Goal: Task Accomplishment & Management: Manage account settings

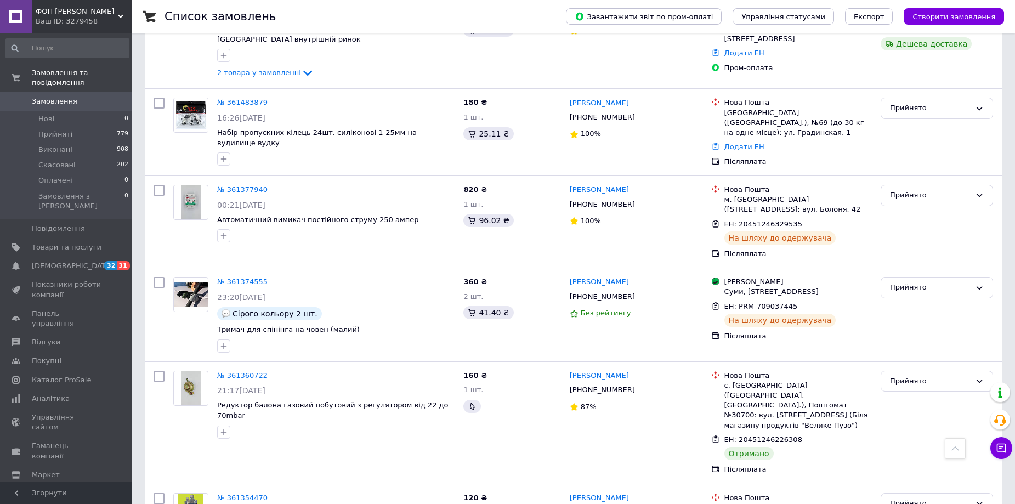
scroll to position [1106, 0]
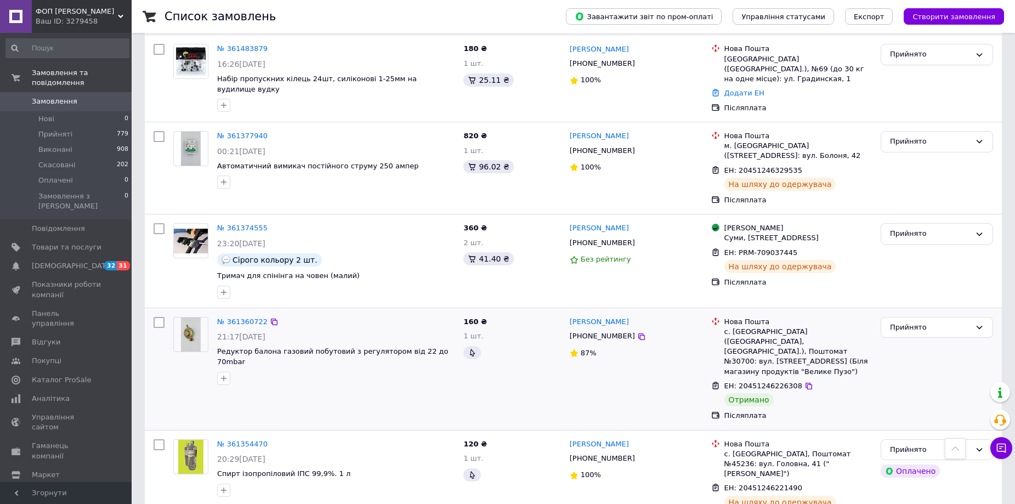
click at [157, 317] on input "checkbox" at bounding box center [159, 322] width 11 height 11
checkbox input "true"
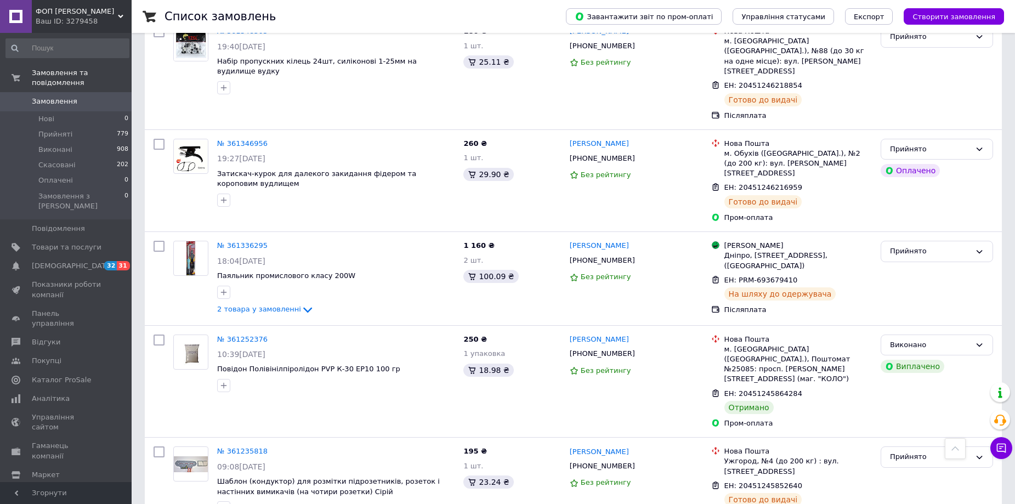
scroll to position [1632, 0]
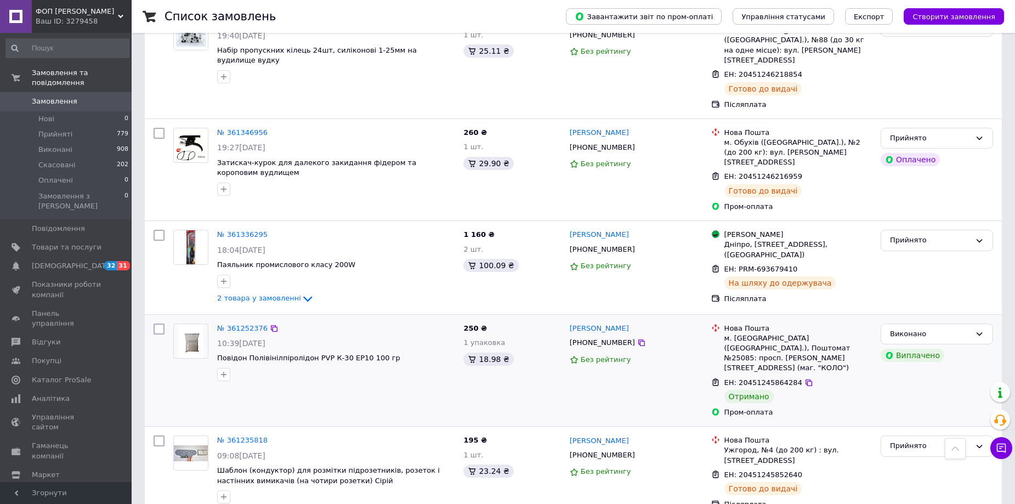
click at [158, 324] on input "checkbox" at bounding box center [159, 329] width 11 height 11
checkbox input "true"
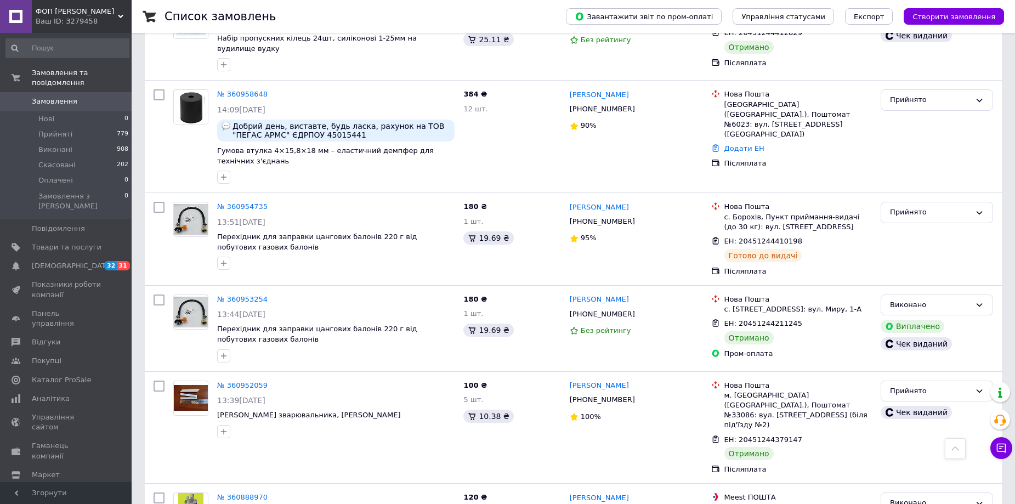
scroll to position [3157, 0]
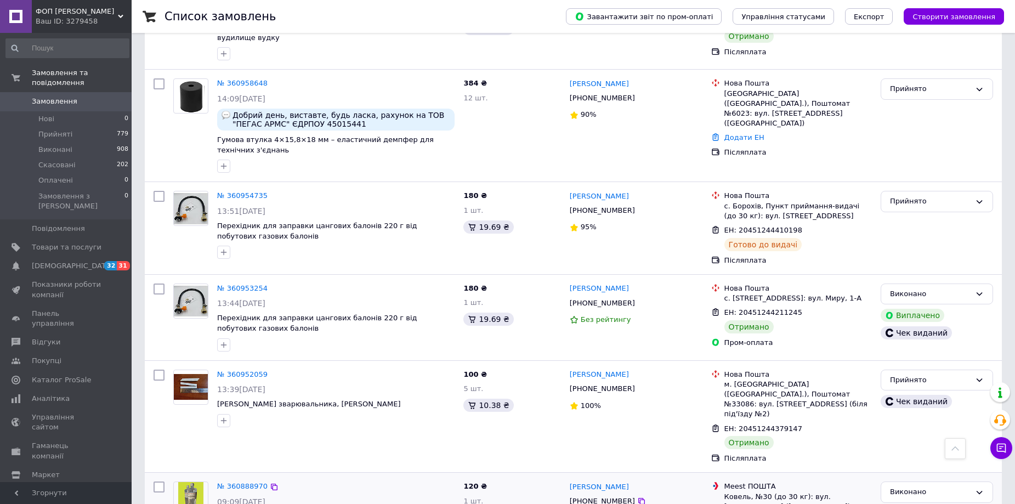
click at [157, 482] on input "checkbox" at bounding box center [159, 487] width 11 height 11
checkbox input "true"
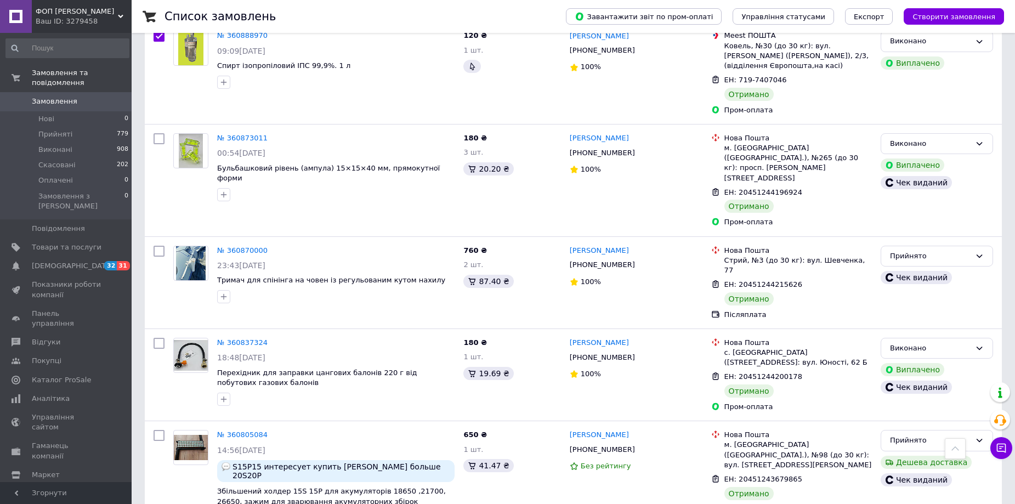
scroll to position [3618, 0]
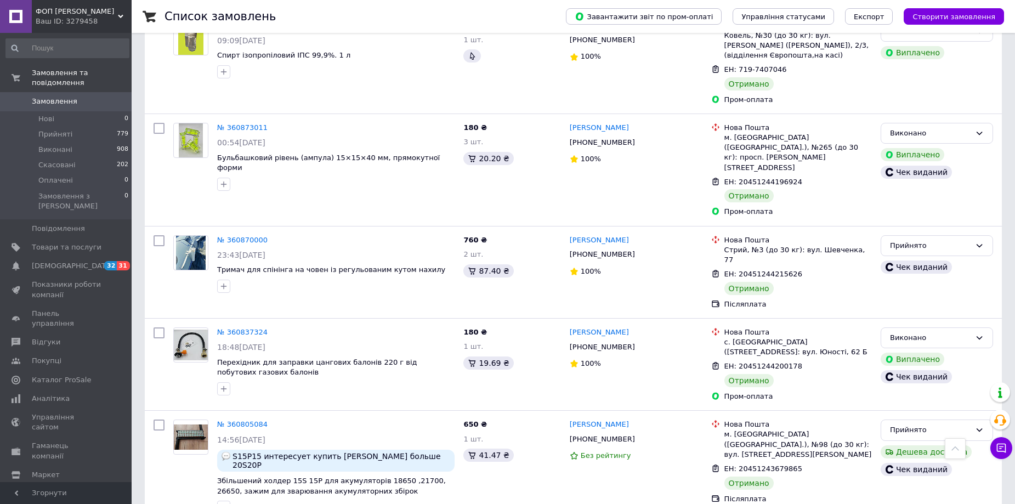
checkbox input "true"
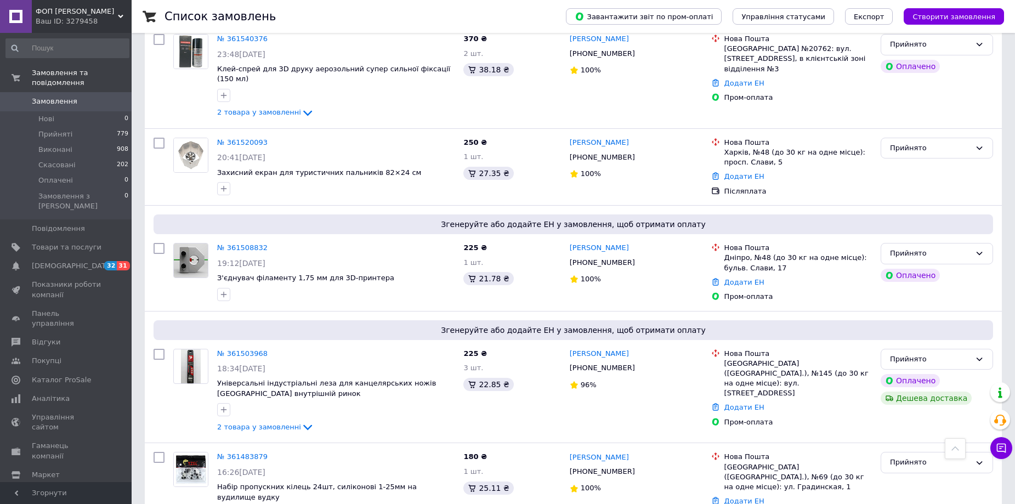
scroll to position [0, 0]
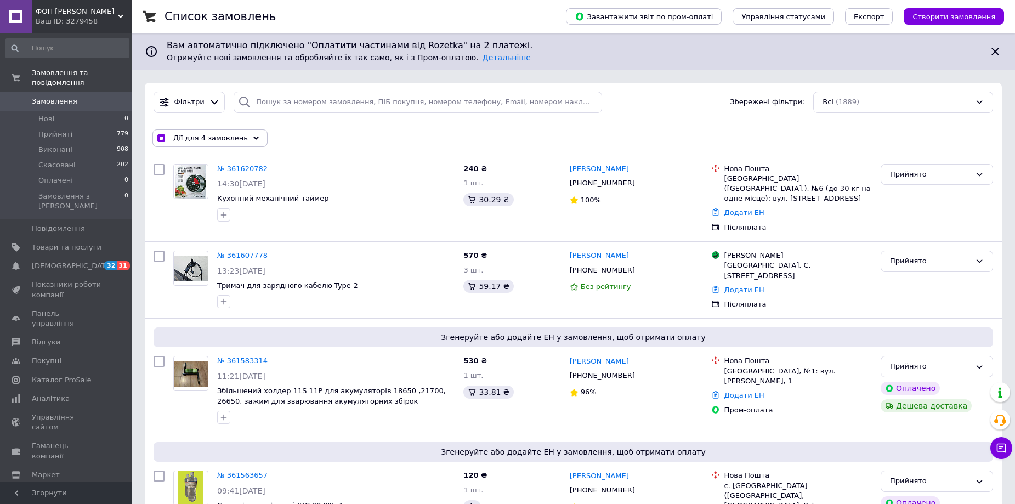
click at [253, 138] on icon at bounding box center [255, 137] width 5 height 5
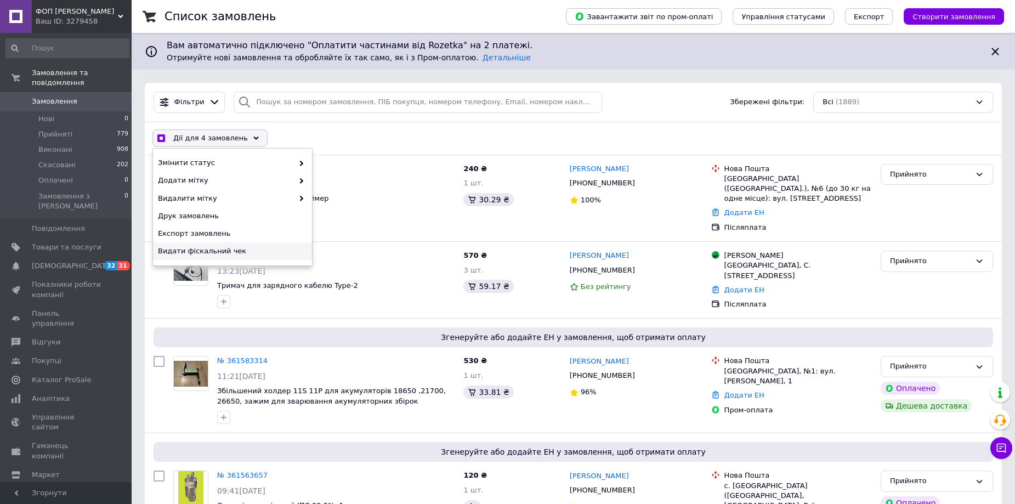
click at [219, 251] on span "Видати фіскальний чек" at bounding box center [231, 251] width 146 height 10
checkbox input "true"
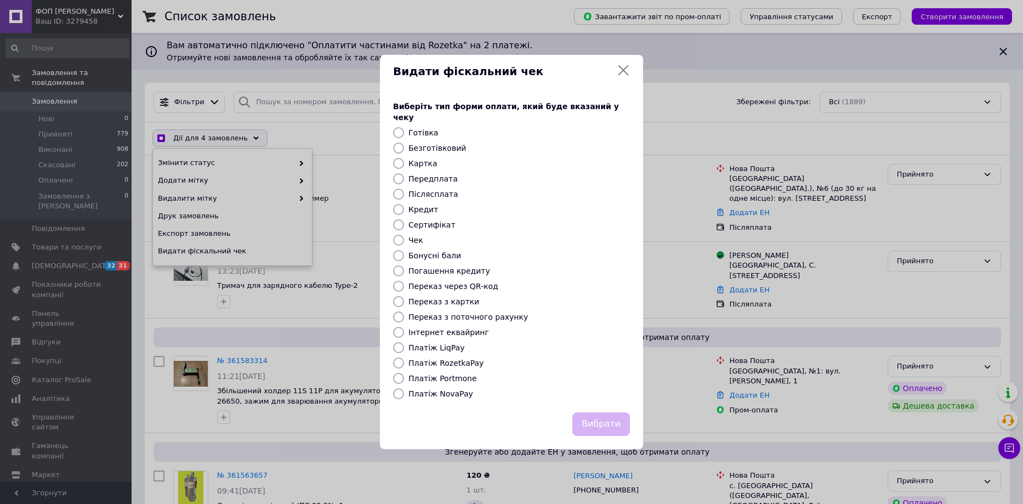
drag, startPoint x: 443, startPoint y: 140, endPoint x: 450, endPoint y: 161, distance: 22.7
click at [443, 144] on label "Безготівковий" at bounding box center [438, 148] width 58 height 9
click at [404, 143] on input "Безготівковий" at bounding box center [398, 148] width 11 height 11
radio input "true"
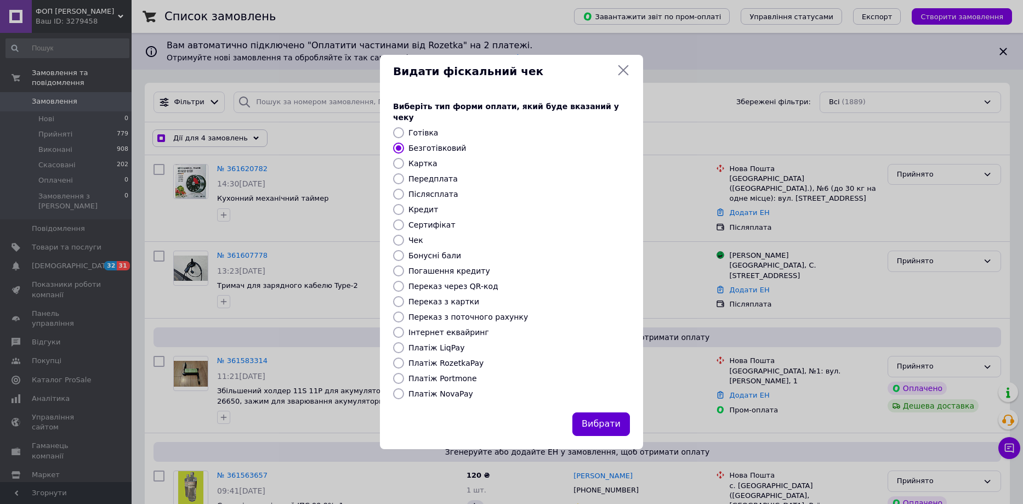
click at [593, 415] on button "Вибрати" at bounding box center [602, 424] width 58 height 24
checkbox input "true"
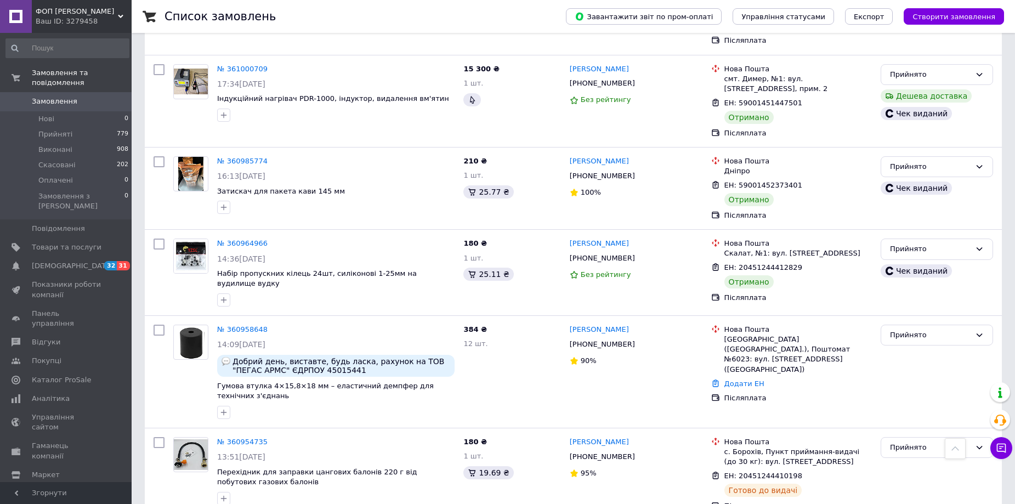
scroll to position [2920, 0]
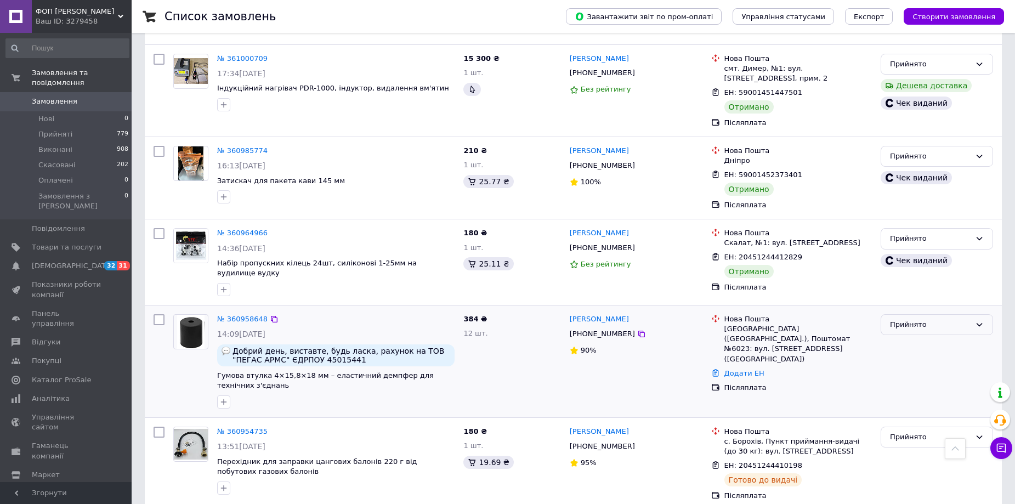
click at [979, 323] on icon at bounding box center [980, 324] width 6 height 3
click at [949, 358] on li "Скасовано" at bounding box center [936, 368] width 111 height 20
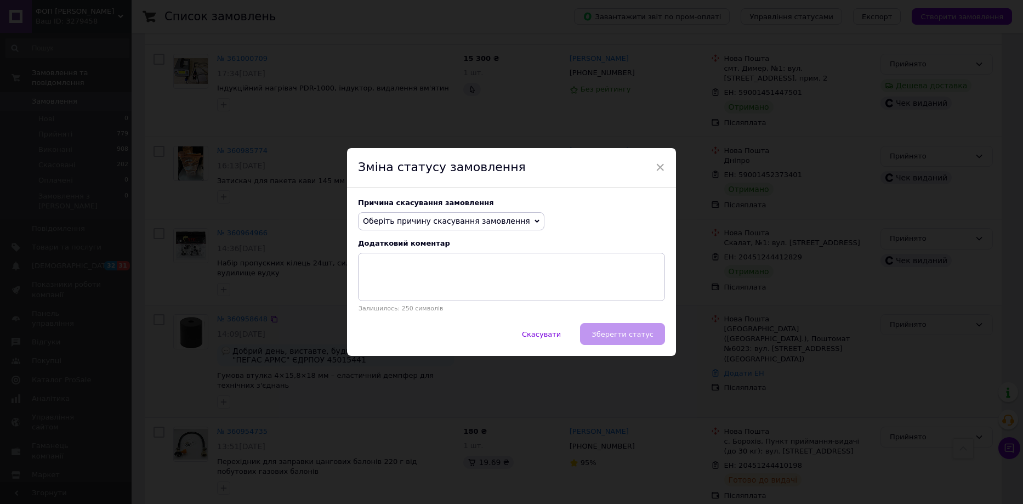
click at [508, 223] on span "Оберіть причину скасування замовлення" at bounding box center [451, 221] width 186 height 19
click at [432, 285] on li "На прохання покупця" at bounding box center [451, 288] width 185 height 15
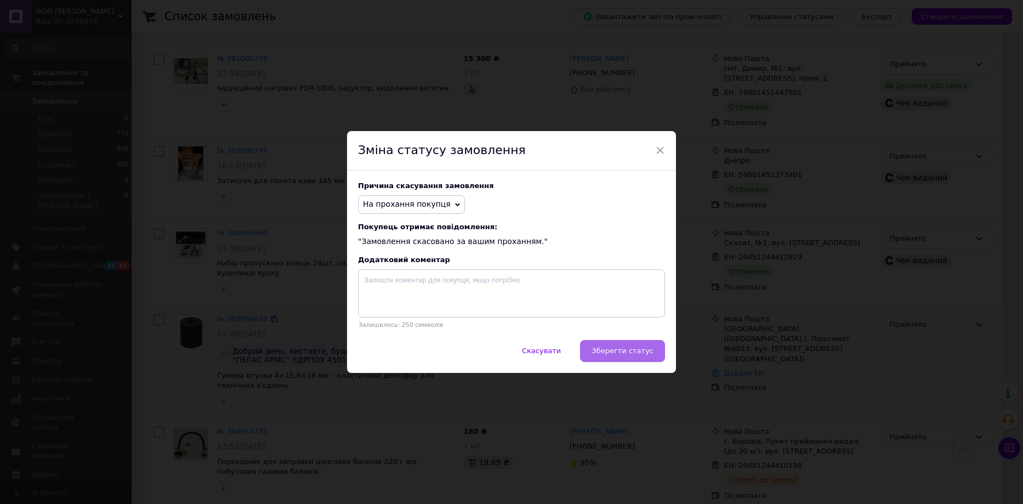
click at [630, 355] on span "Зберегти статус" at bounding box center [623, 351] width 62 height 8
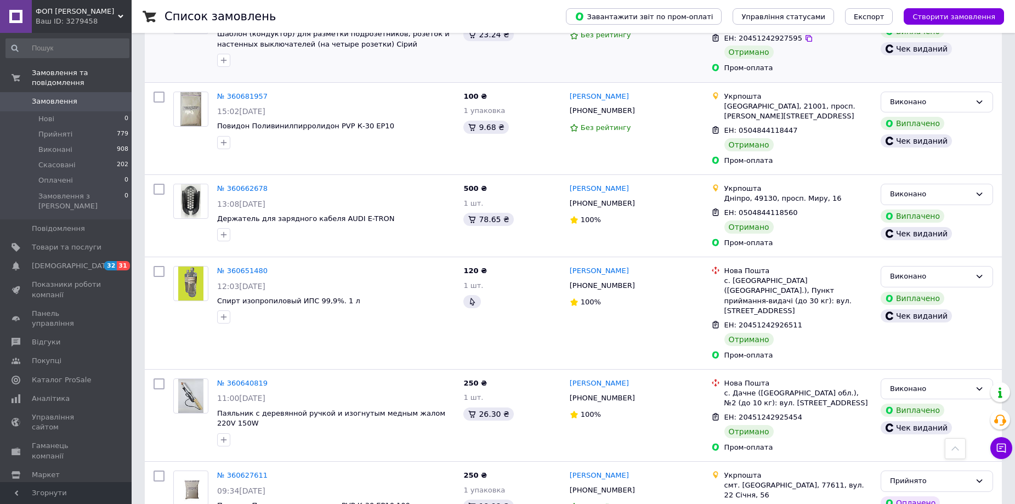
scroll to position [5241, 0]
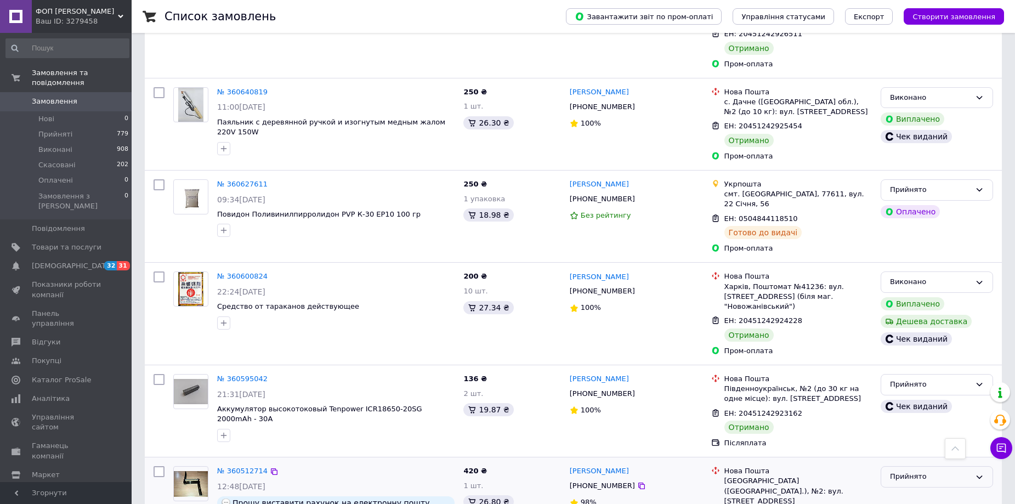
click at [977, 473] on icon at bounding box center [979, 477] width 9 height 9
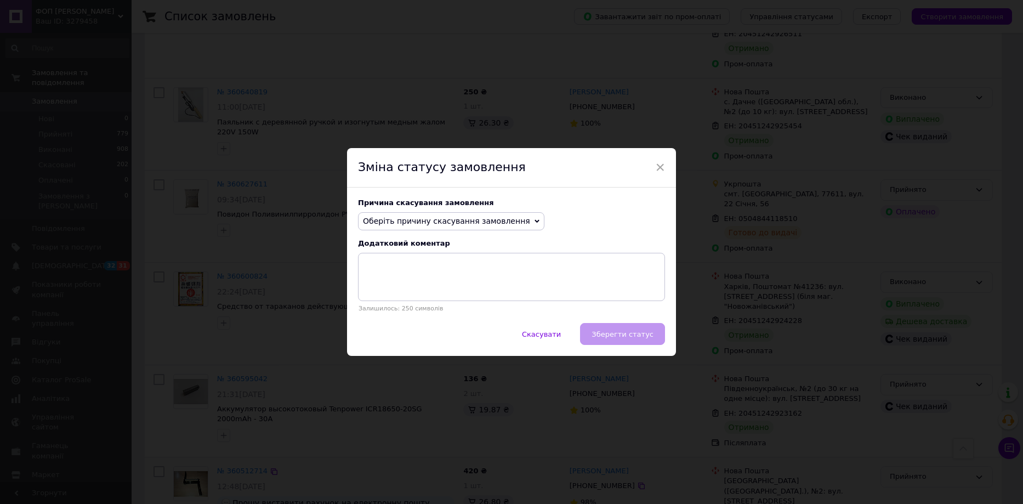
click at [517, 222] on span "Оберіть причину скасування замовлення" at bounding box center [451, 221] width 186 height 19
drag, startPoint x: 409, startPoint y: 289, endPoint x: 541, endPoint y: 318, distance: 135.9
click at [411, 289] on li "На прохання покупця" at bounding box center [451, 288] width 185 height 15
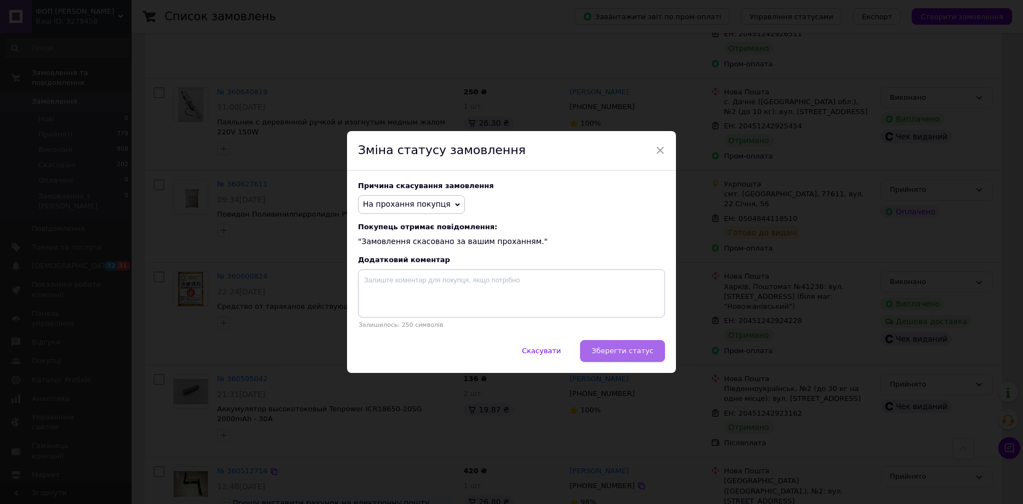
click at [615, 352] on span "Зберегти статус" at bounding box center [623, 351] width 62 height 8
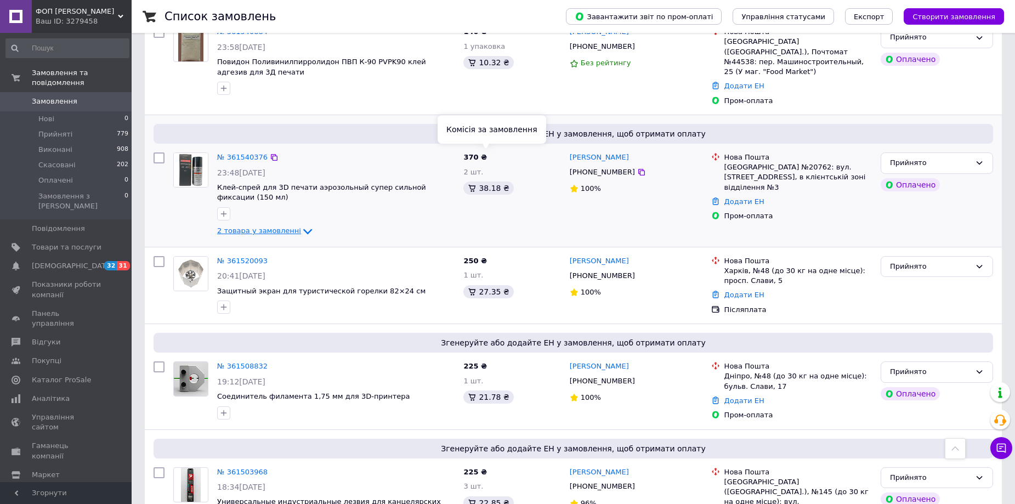
scroll to position [579, 0]
click at [303, 230] on icon at bounding box center [307, 232] width 9 height 5
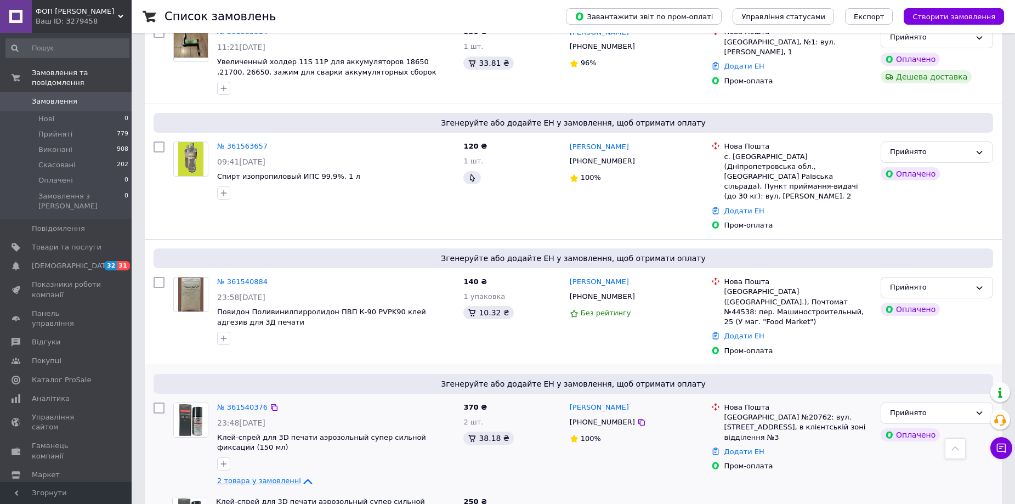
scroll to position [110, 0]
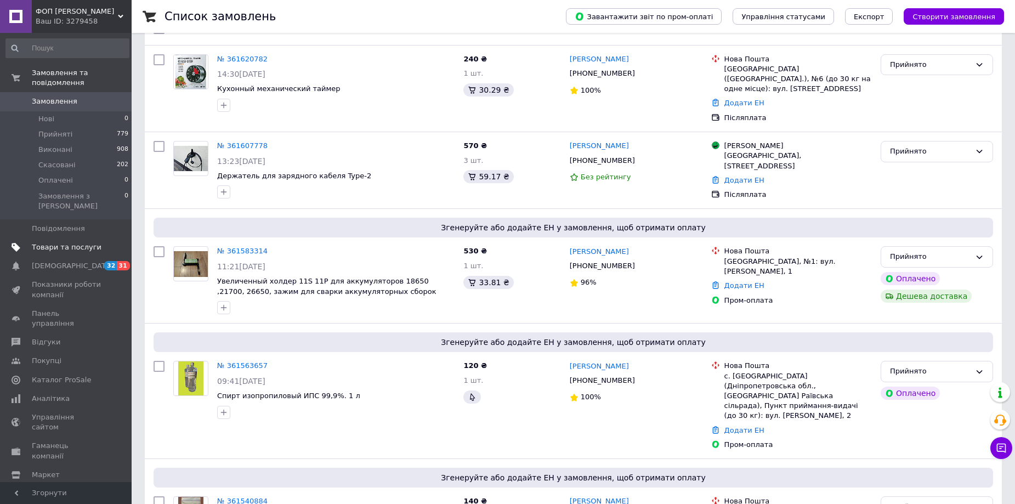
click at [52, 242] on span "Товари та послуги" at bounding box center [67, 247] width 70 height 10
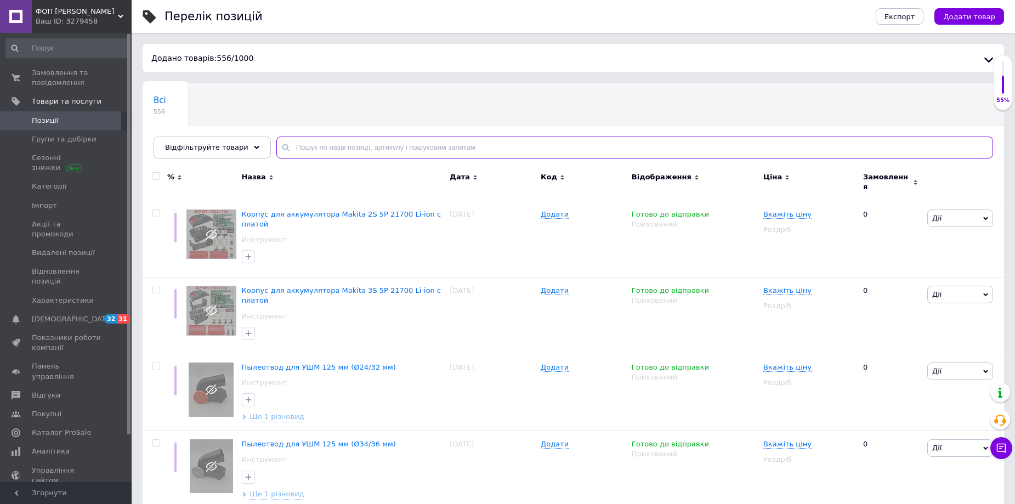
click at [301, 146] on input "text" at bounding box center [634, 148] width 717 height 22
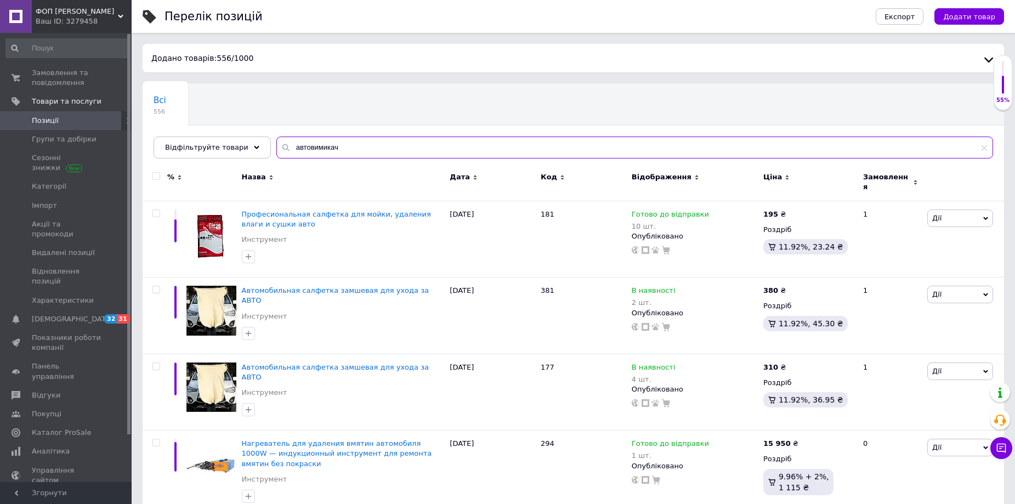
type input "автовимикач"
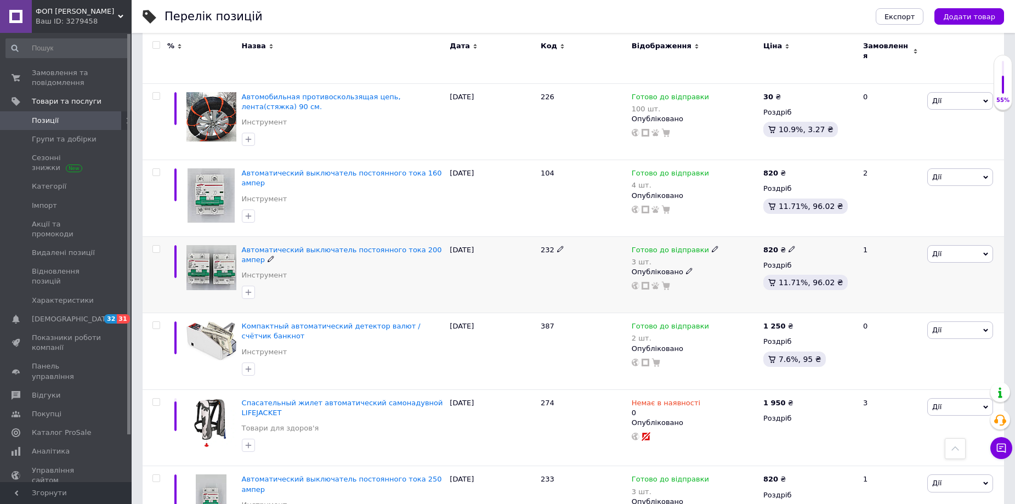
scroll to position [529, 0]
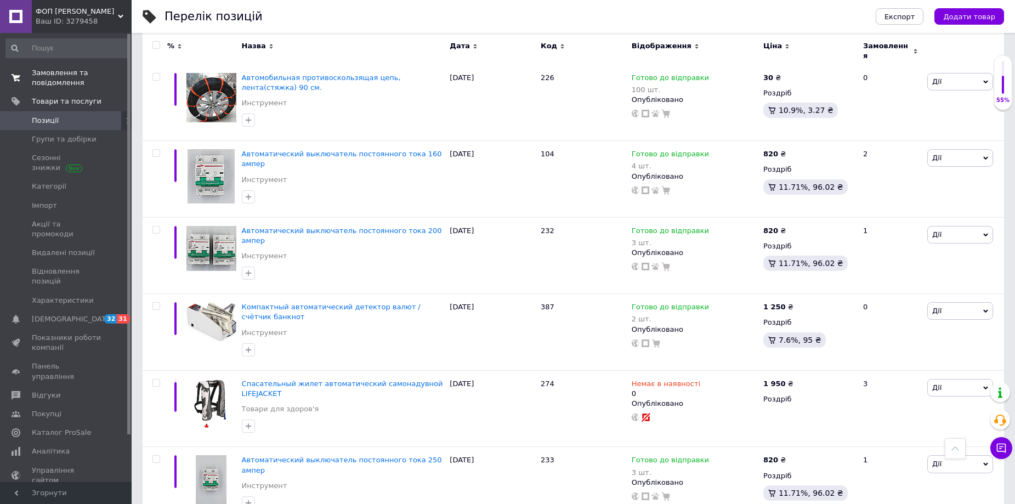
click at [47, 78] on span "Замовлення та повідомлення" at bounding box center [67, 78] width 70 height 20
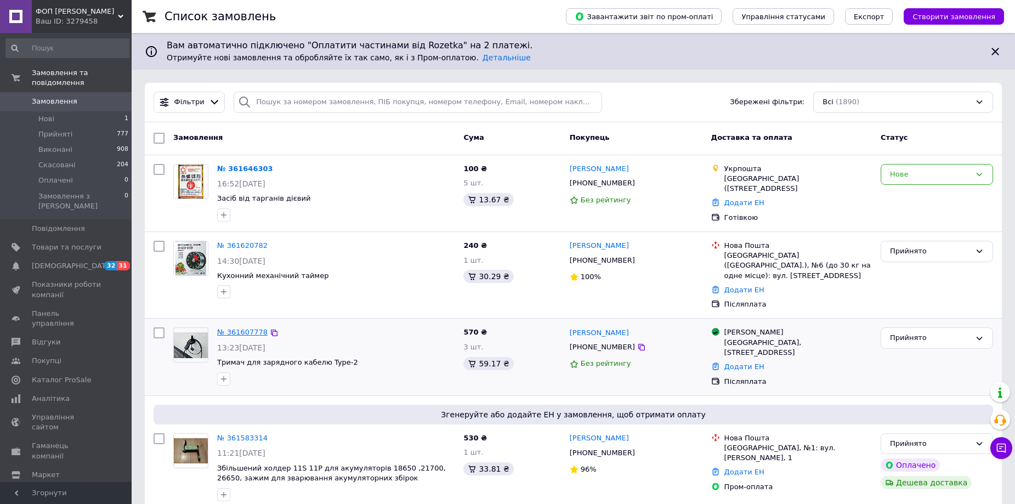
click at [239, 328] on link "№ 361607778" at bounding box center [242, 332] width 50 height 8
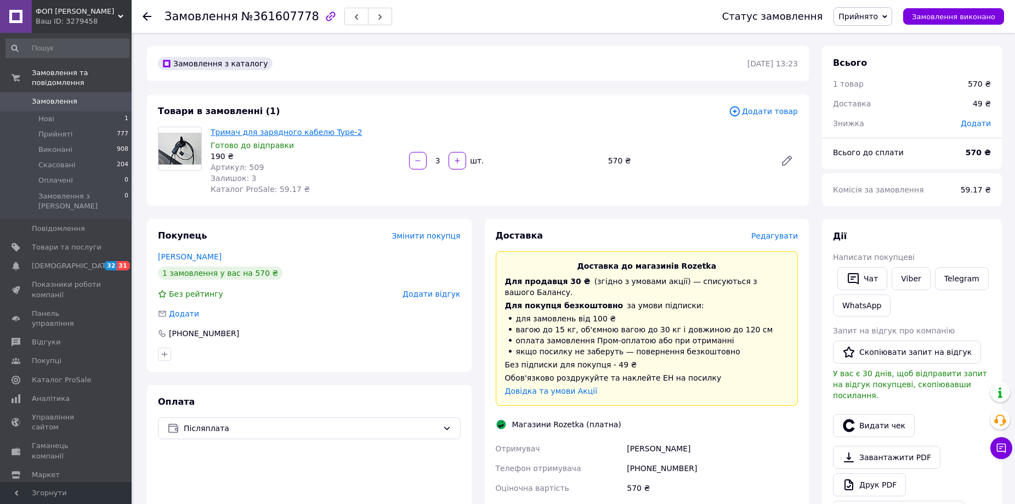
click at [261, 135] on link "Тримач для зарядного кабелю Type-2" at bounding box center [287, 132] width 152 height 9
click at [148, 16] on use at bounding box center [147, 16] width 9 height 9
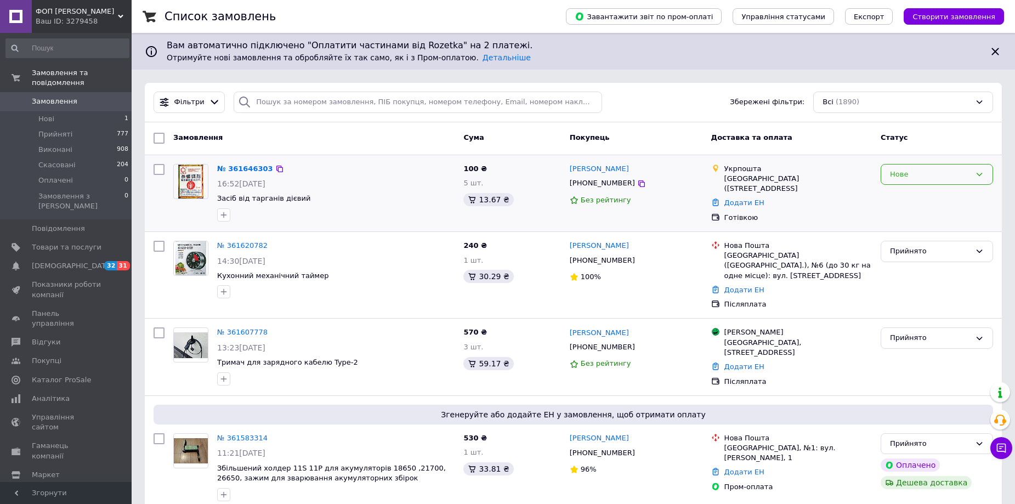
click at [980, 170] on icon at bounding box center [979, 174] width 9 height 9
click at [917, 200] on li "Прийнято" at bounding box center [936, 197] width 111 height 20
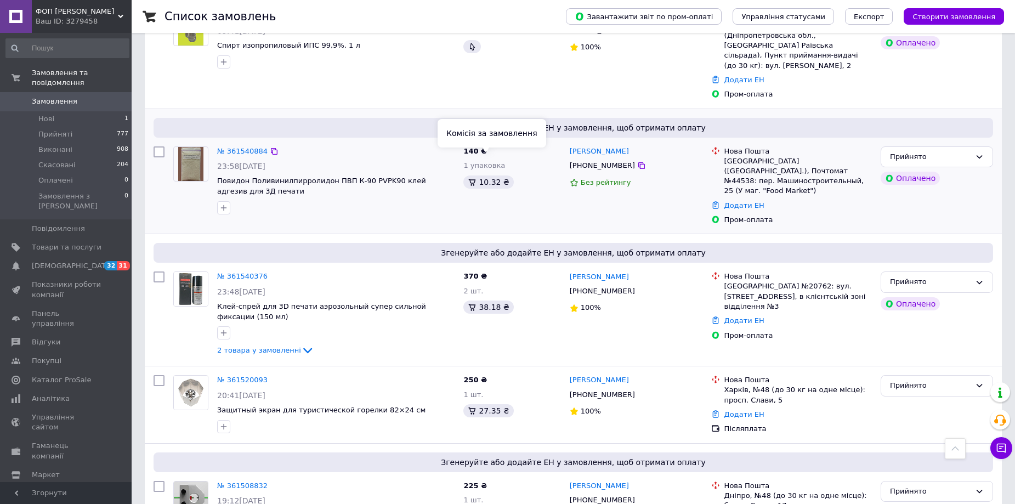
scroll to position [603, 0]
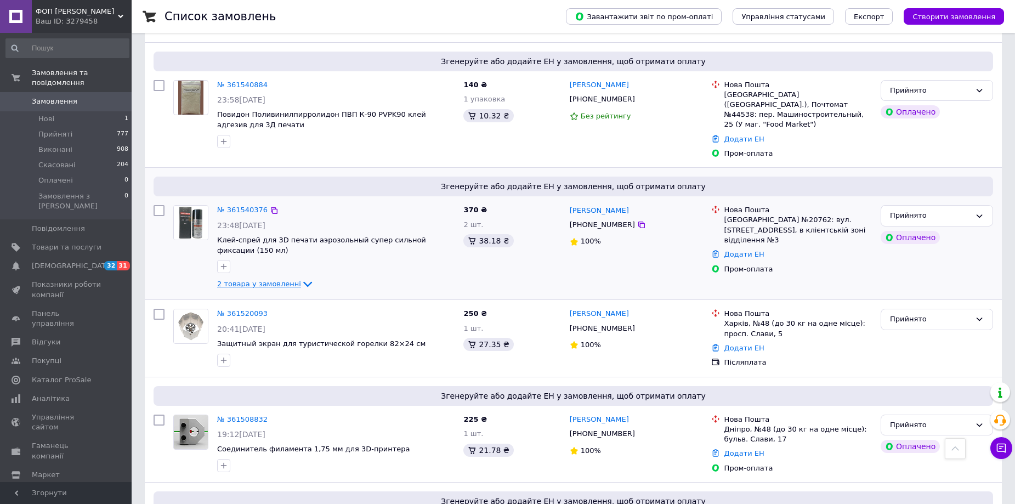
click at [303, 282] on icon at bounding box center [307, 284] width 9 height 5
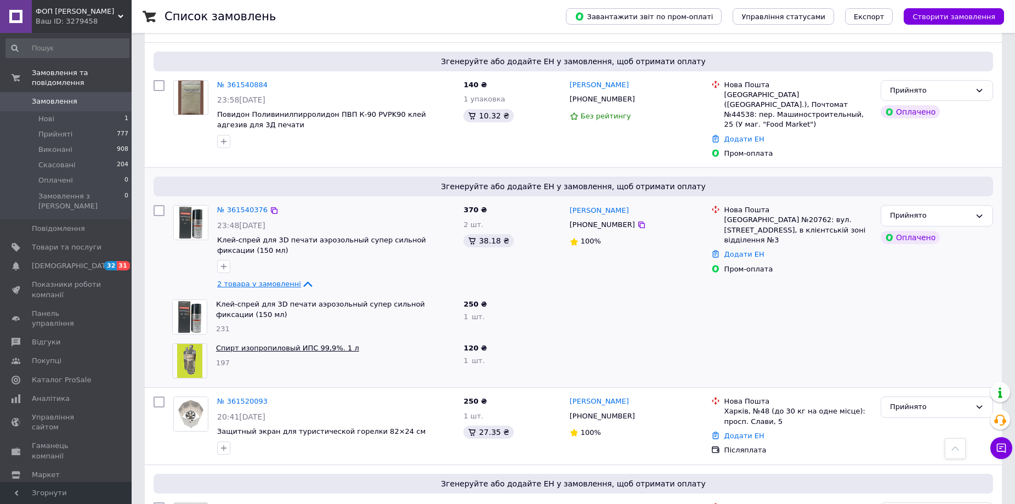
scroll to position [768, 0]
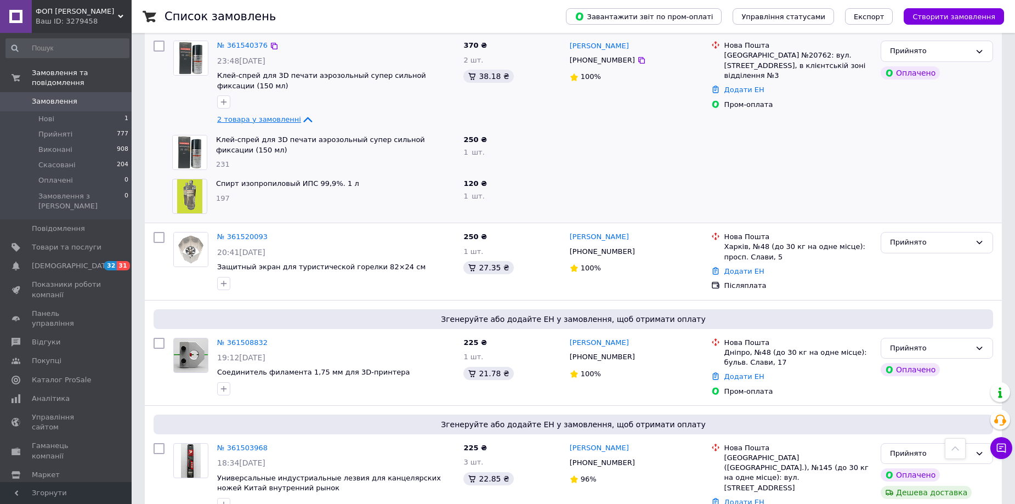
click at [303, 117] on icon at bounding box center [307, 119] width 9 height 5
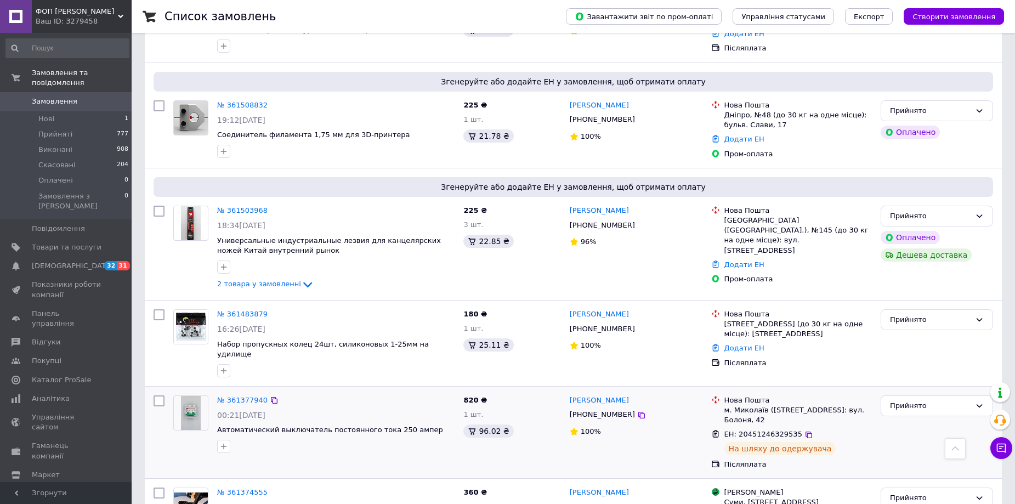
scroll to position [932, 0]
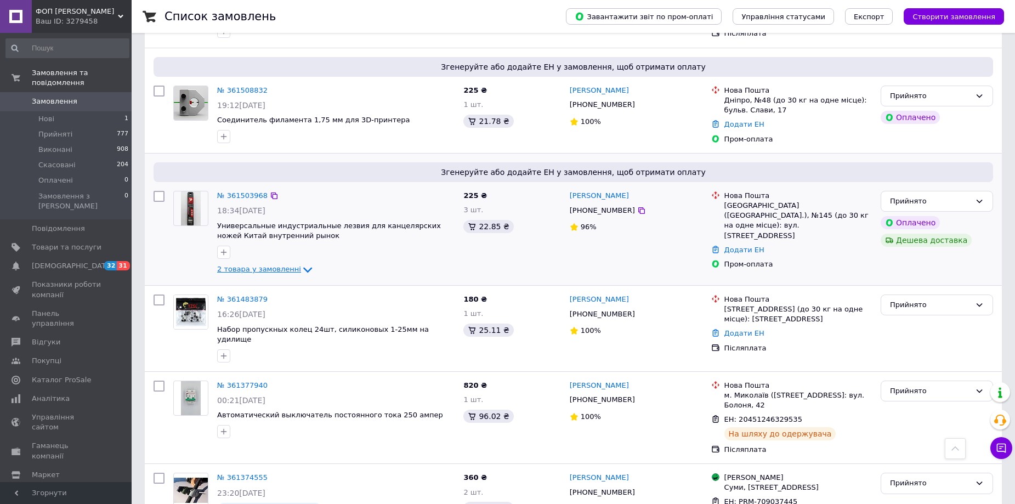
click at [303, 267] on icon at bounding box center [307, 269] width 9 height 5
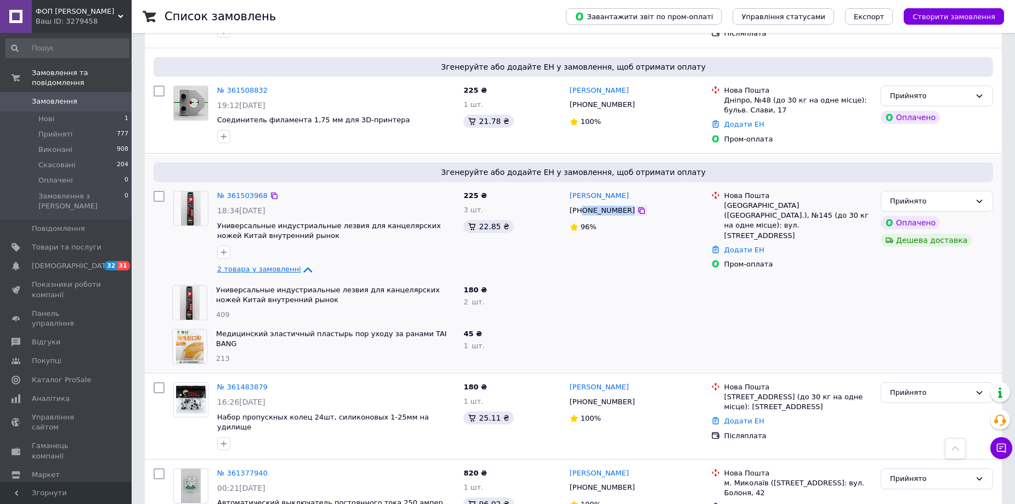
drag, startPoint x: 581, startPoint y: 179, endPoint x: 623, endPoint y: 178, distance: 41.7
click at [623, 205] on div "[PHONE_NUMBER]" at bounding box center [636, 211] width 135 height 12
copy div "0980575317"
click at [283, 190] on div "№ 361503968" at bounding box center [336, 196] width 240 height 13
drag, startPoint x: 740, startPoint y: 200, endPoint x: 719, endPoint y: 207, distance: 21.9
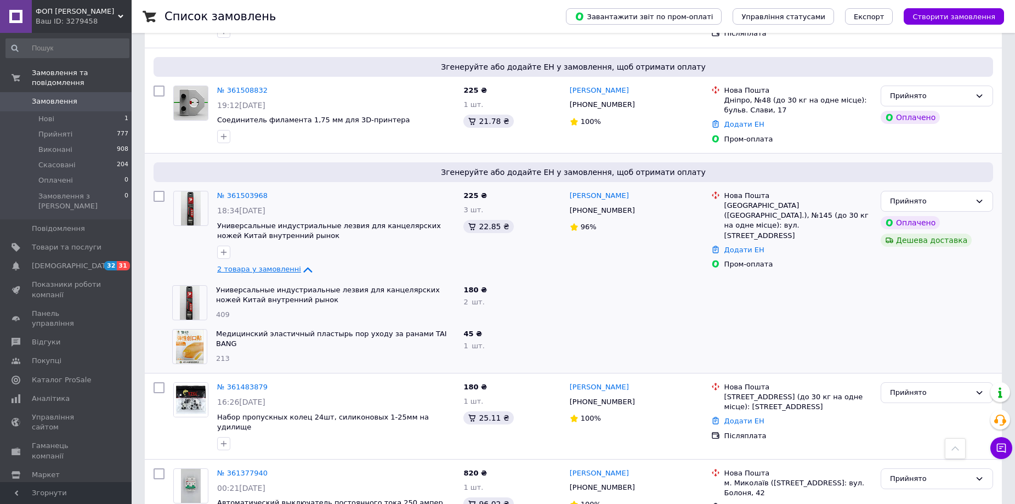
click at [739, 246] on link "Додати ЕН" at bounding box center [745, 250] width 40 height 8
click at [654, 242] on input "Добавить ЕН" at bounding box center [676, 242] width 147 height 22
paste input "20451247401100"
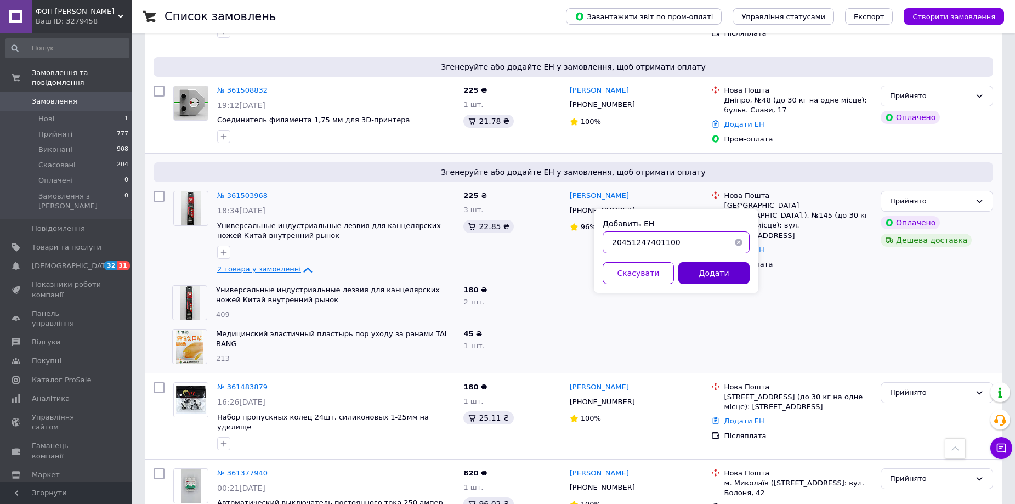
type input "20451247401100"
click at [710, 276] on button "Додати" at bounding box center [713, 273] width 71 height 22
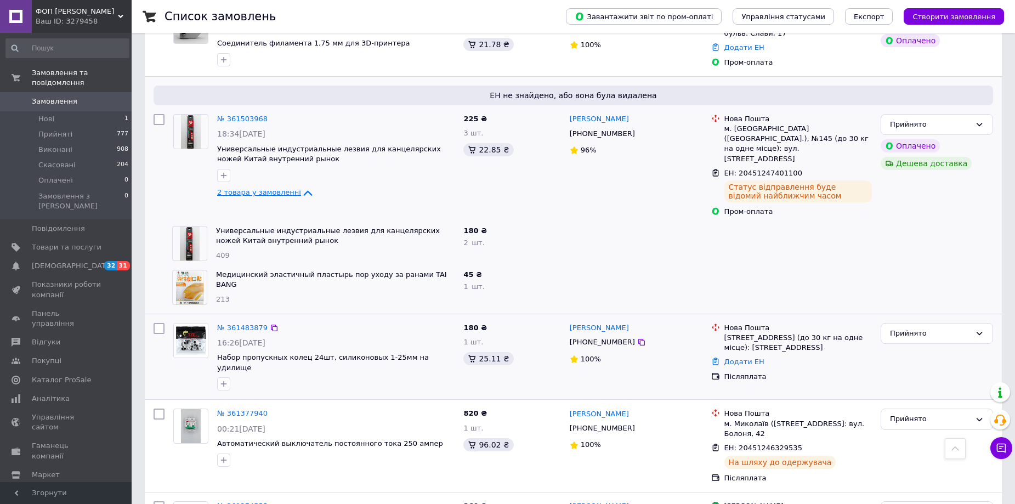
scroll to position [1042, 0]
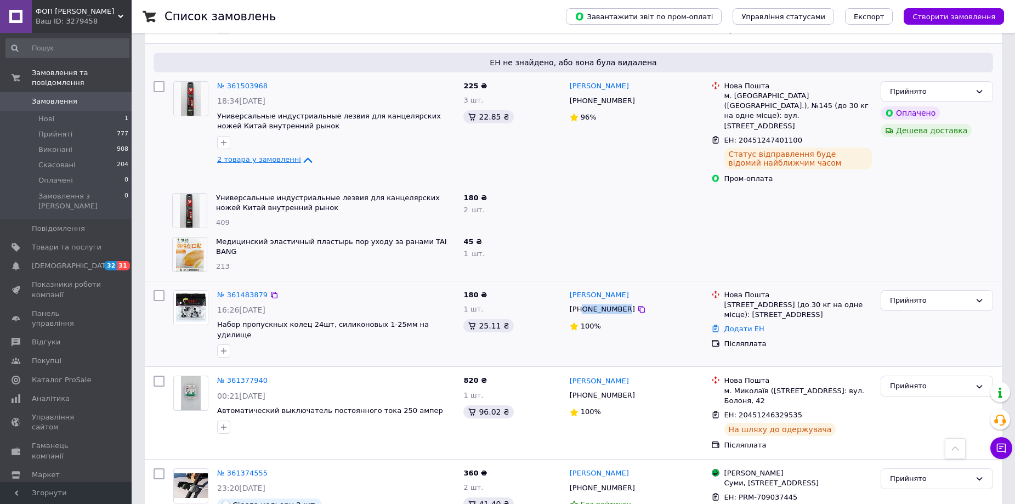
drag, startPoint x: 583, startPoint y: 262, endPoint x: 620, endPoint y: 260, distance: 37.3
click at [620, 302] on div "[PHONE_NUMBER]" at bounding box center [603, 309] width 70 height 14
copy div "0504221684"
click at [734, 325] on link "Додати ЕН" at bounding box center [745, 329] width 40 height 8
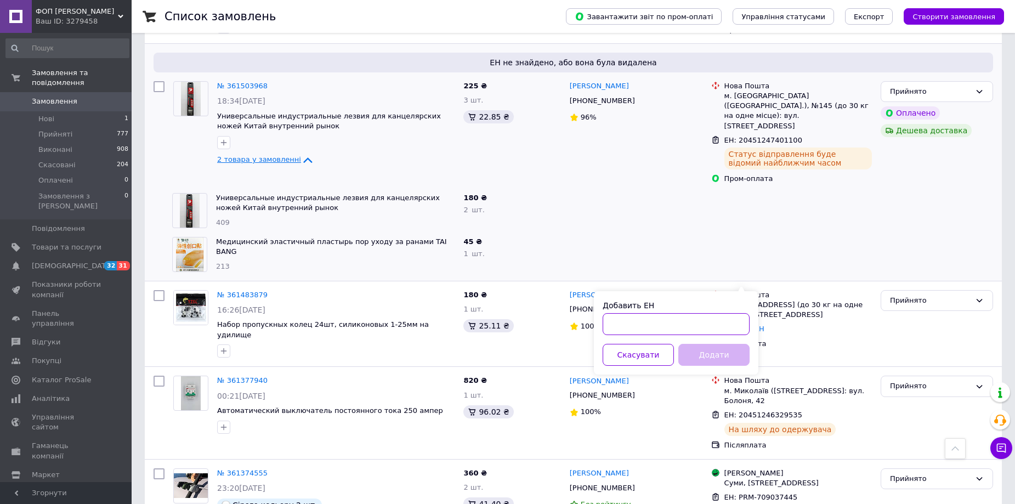
click at [611, 320] on input "Добавить ЕН" at bounding box center [676, 324] width 147 height 22
paste input "20451247402967"
type input "20451247402967"
click at [714, 354] on button "Додати" at bounding box center [713, 355] width 71 height 22
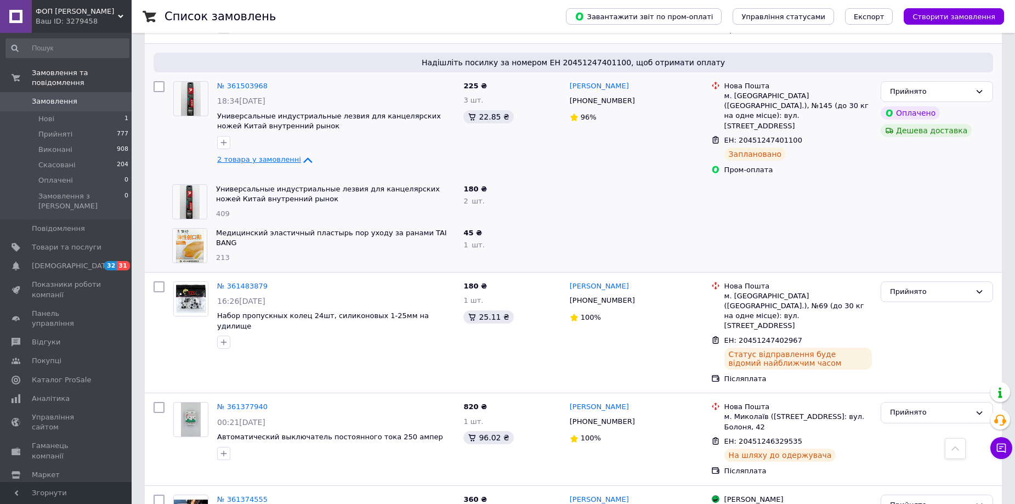
click at [303, 157] on icon at bounding box center [307, 159] width 9 height 5
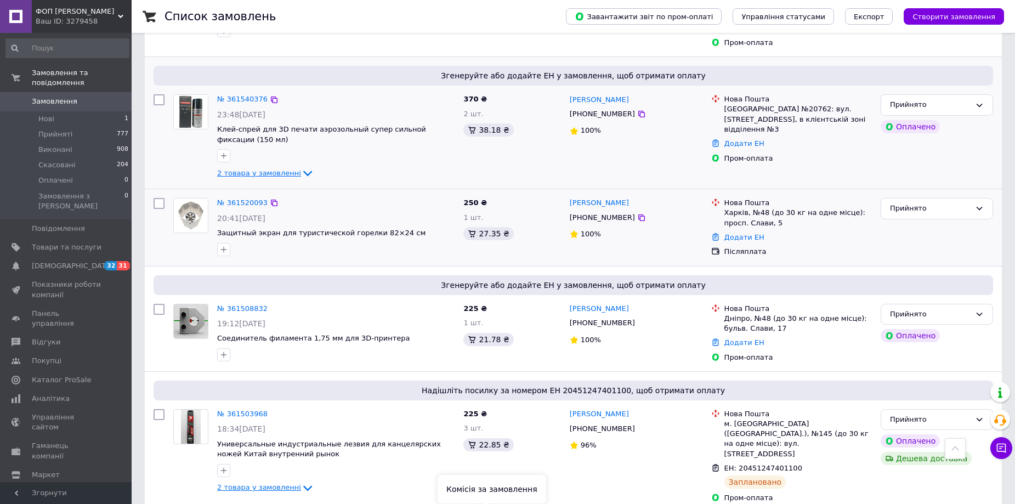
scroll to position [713, 0]
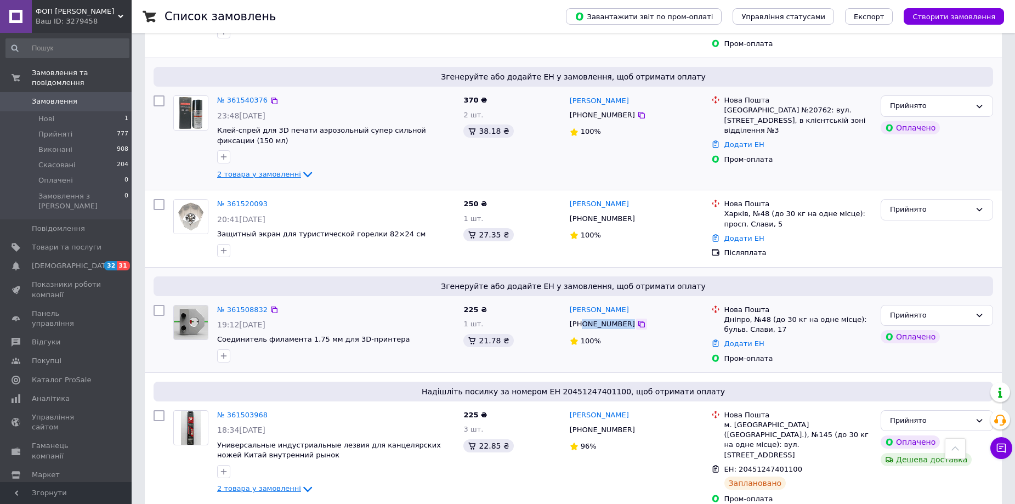
drag, startPoint x: 584, startPoint y: 293, endPoint x: 624, endPoint y: 293, distance: 40.6
click at [624, 318] on div "[PHONE_NUMBER]" at bounding box center [636, 324] width 135 height 12
copy div "0502806766"
click at [737, 234] on link "Додати ЕН" at bounding box center [745, 238] width 40 height 8
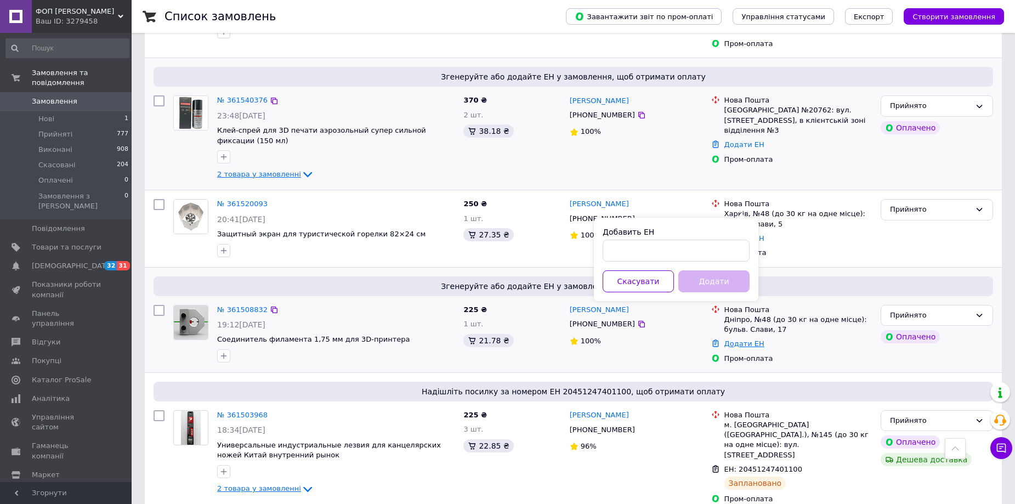
click at [731, 340] on link "Додати ЕН" at bounding box center [745, 344] width 40 height 8
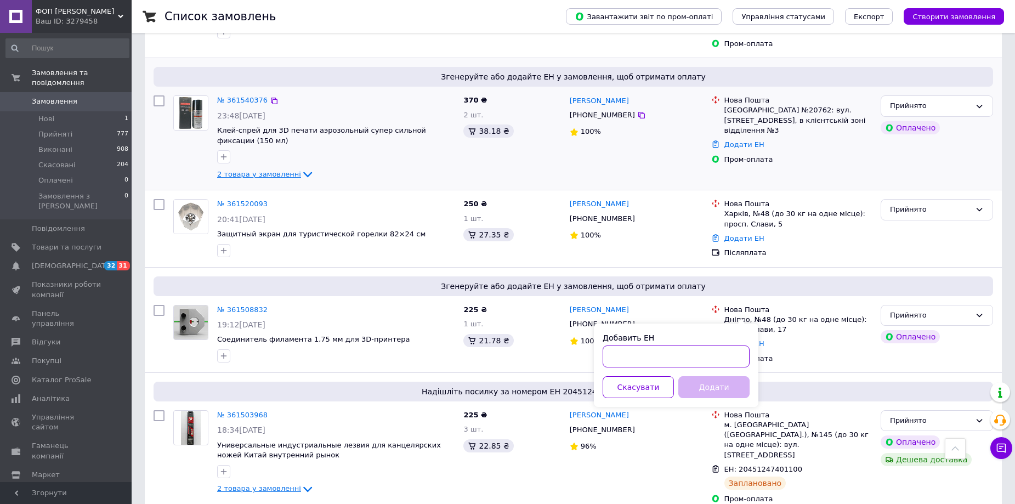
click at [651, 354] on input "Добавить ЕН" at bounding box center [676, 357] width 147 height 22
paste input "20451247405026"
type input "20451247405026"
click at [717, 387] on button "Додати" at bounding box center [713, 387] width 71 height 22
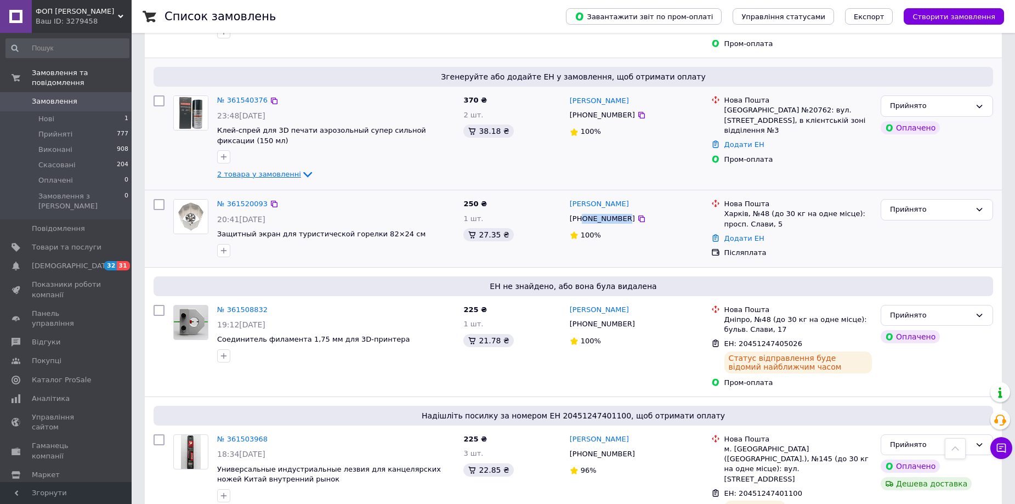
drag, startPoint x: 582, startPoint y: 188, endPoint x: 620, endPoint y: 186, distance: 37.3
click at [620, 212] on div "[PHONE_NUMBER]" at bounding box center [603, 219] width 70 height 14
copy div "0680617795"
click at [740, 234] on link "Додати ЕН" at bounding box center [745, 238] width 40 height 8
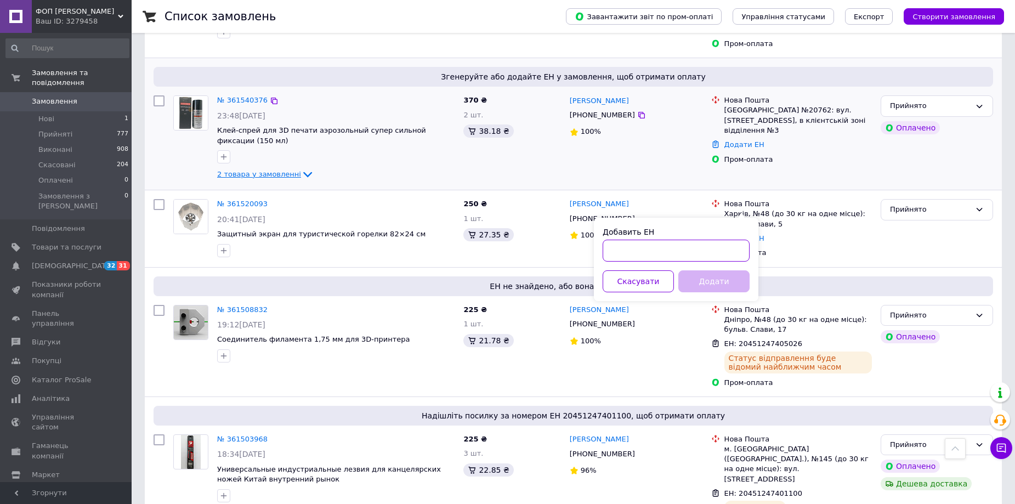
click at [627, 251] on input "Добавить ЕН" at bounding box center [676, 251] width 147 height 22
paste input "20451247406809"
type input "20451247406809"
click at [705, 277] on button "Додати" at bounding box center [713, 281] width 71 height 22
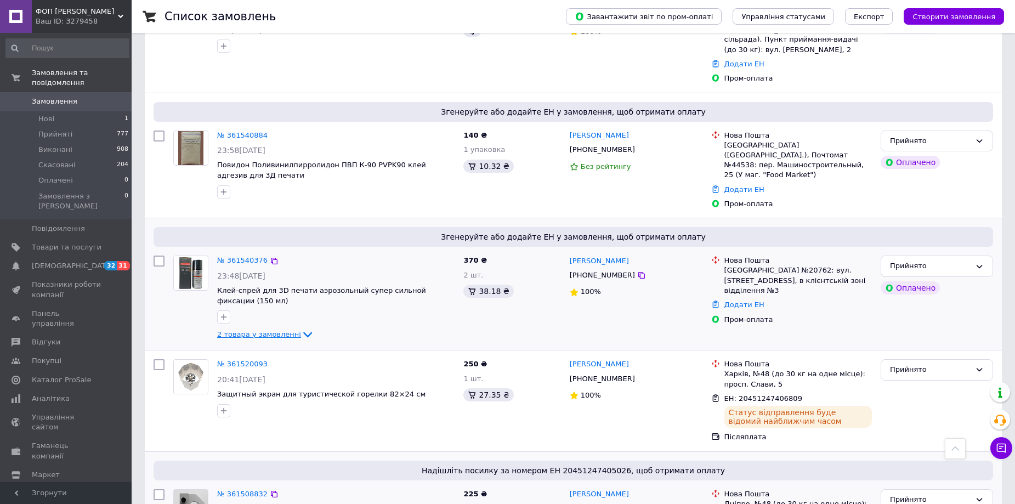
scroll to position [548, 0]
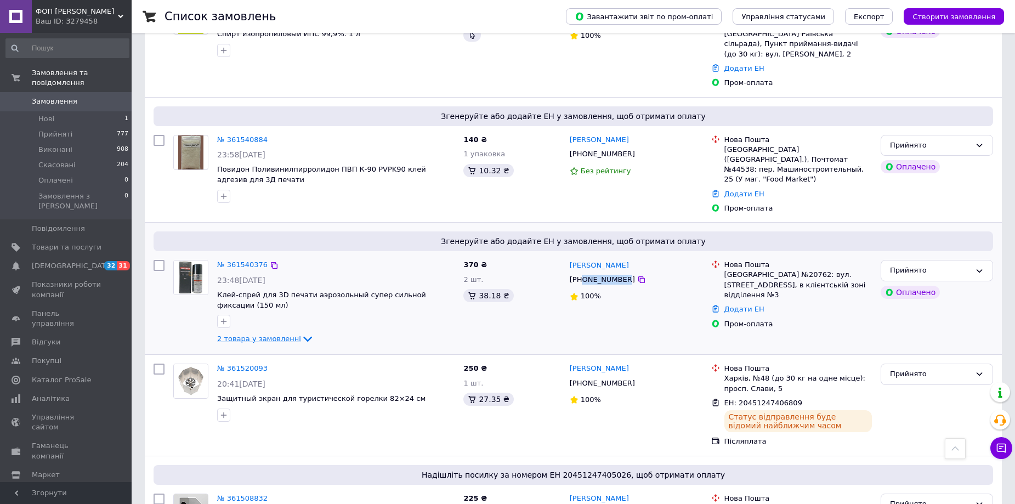
drag, startPoint x: 582, startPoint y: 250, endPoint x: 620, endPoint y: 247, distance: 38.5
click at [620, 273] on div "[PHONE_NUMBER]" at bounding box center [603, 280] width 70 height 14
copy div "0634132441"
click at [303, 337] on icon at bounding box center [307, 339] width 9 height 5
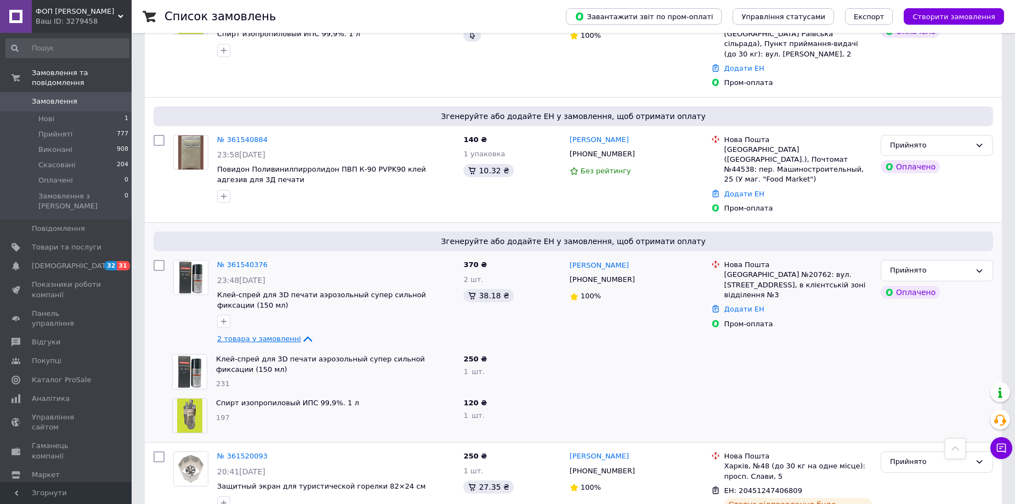
click at [303, 336] on icon at bounding box center [307, 338] width 9 height 5
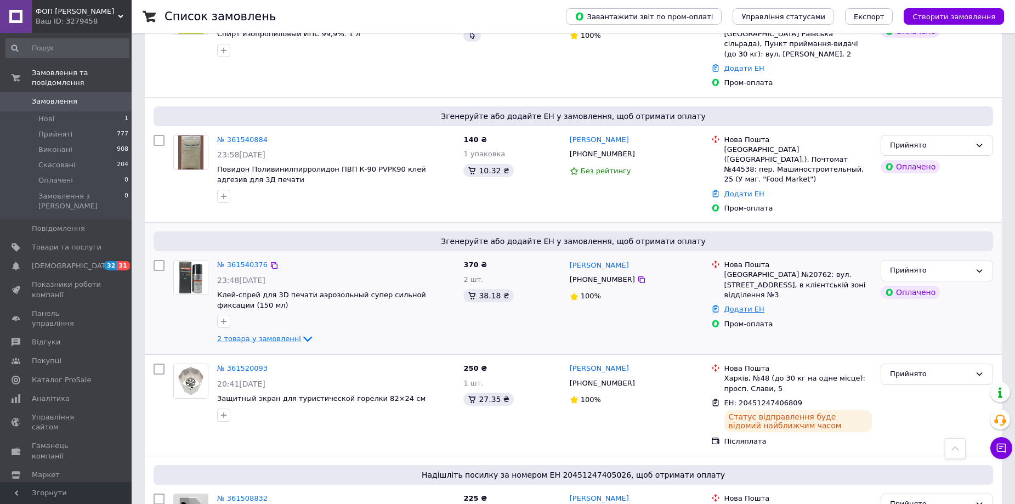
click at [737, 305] on link "Додати ЕН" at bounding box center [745, 309] width 40 height 8
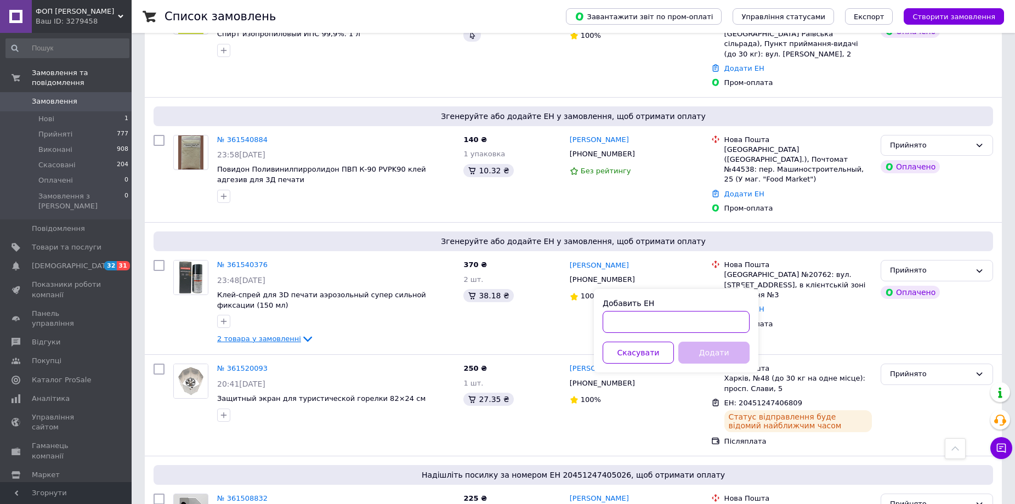
click at [625, 315] on input "Добавить ЕН" at bounding box center [676, 322] width 147 height 22
paste input "20451247409063"
type input "20451247409063"
click at [715, 355] on button "Додати" at bounding box center [713, 353] width 71 height 22
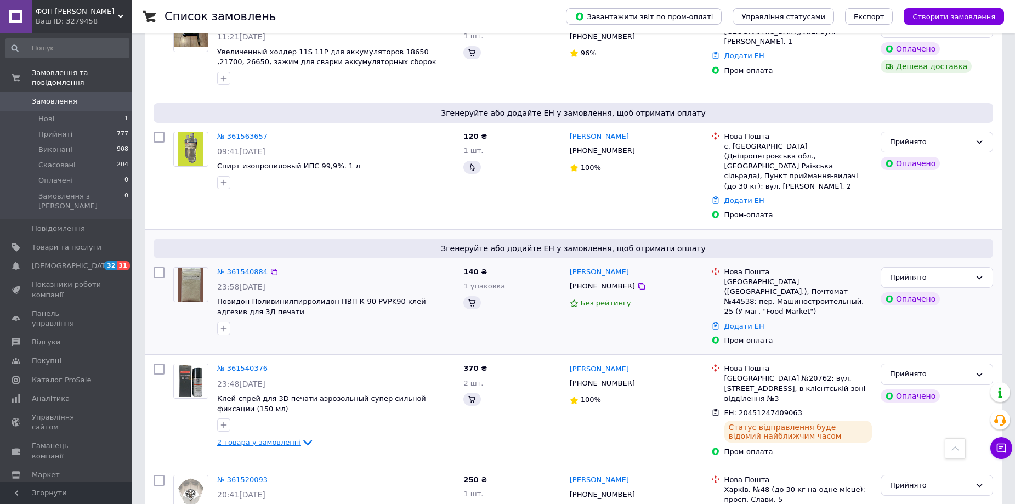
scroll to position [384, 0]
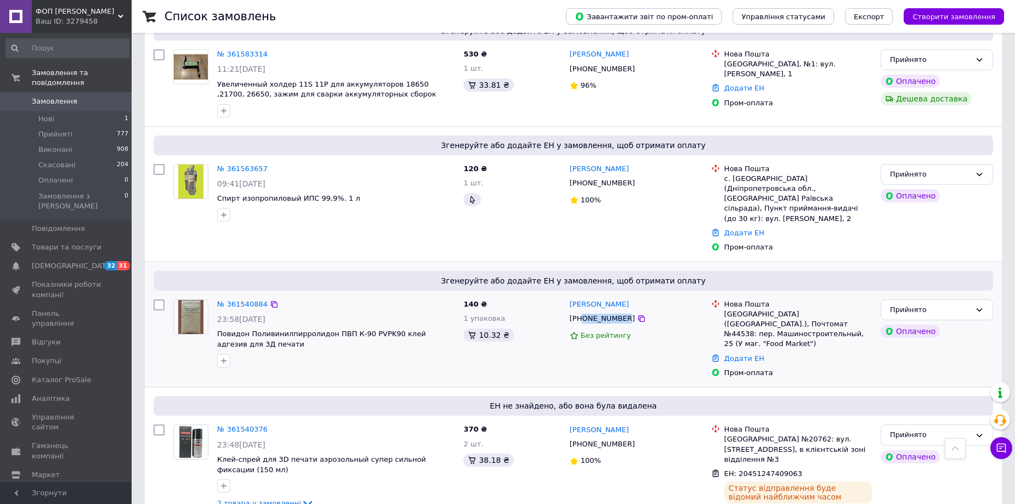
drag, startPoint x: 583, startPoint y: 301, endPoint x: 621, endPoint y: 296, distance: 38.1
click at [621, 312] on div "[PHONE_NUMBER]" at bounding box center [603, 319] width 70 height 14
copy div "0677222352"
click at [732, 354] on link "Додати ЕН" at bounding box center [745, 358] width 40 height 8
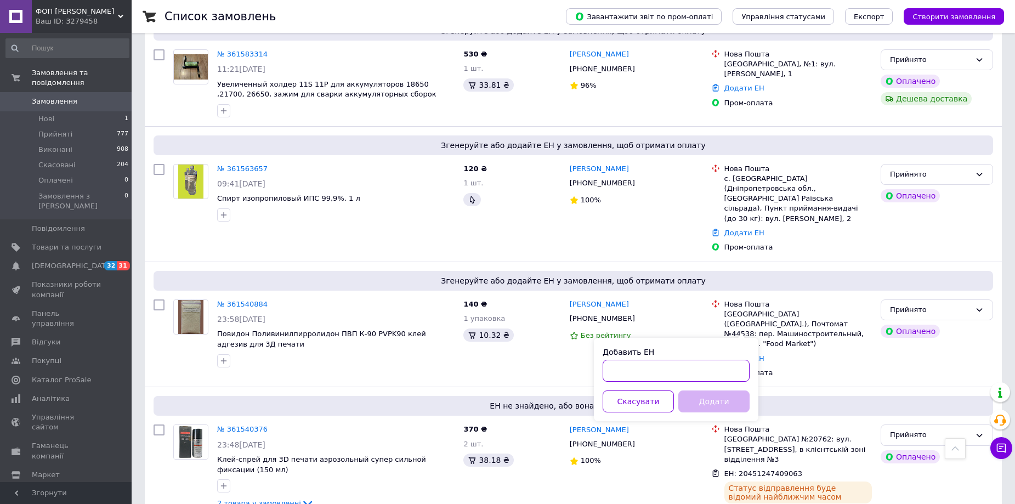
paste input "20451247411378"
type input "20451247411378"
click at [715, 405] on button "Додати" at bounding box center [713, 402] width 71 height 22
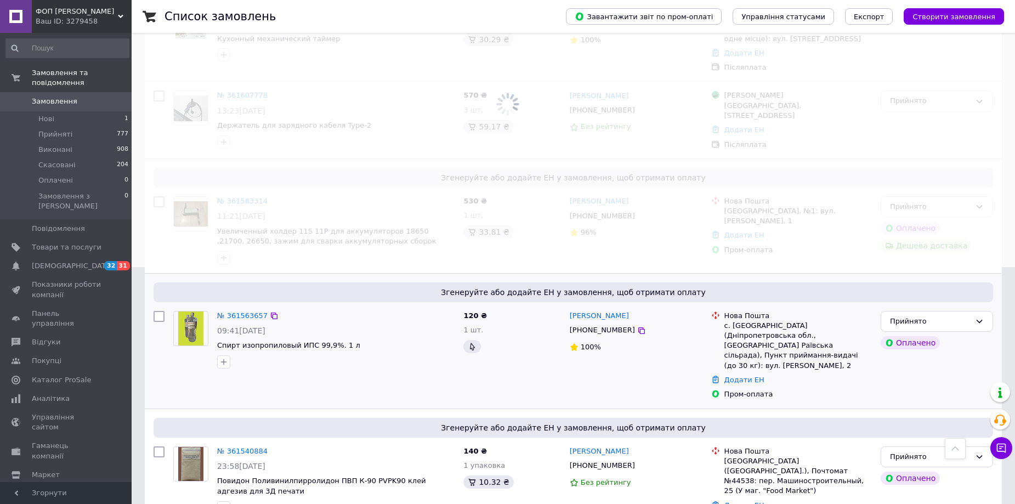
scroll to position [219, 0]
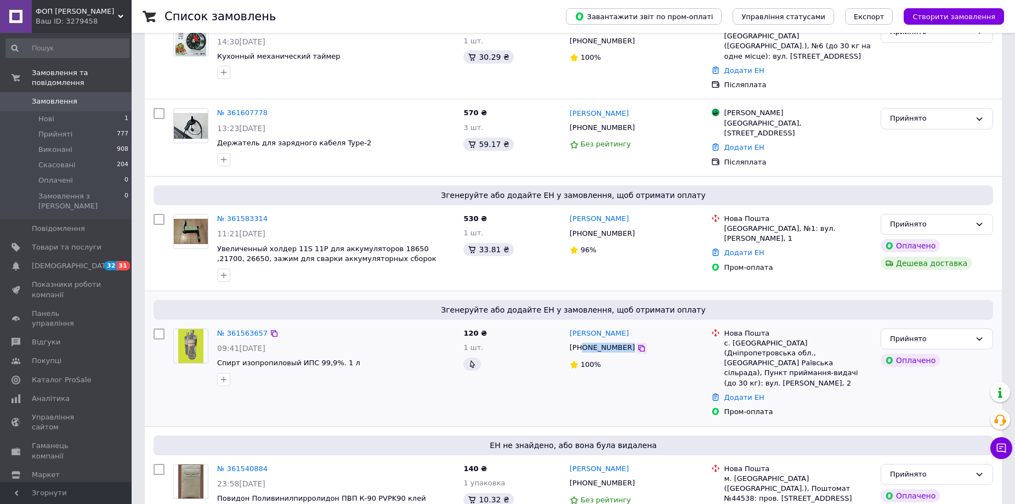
drag, startPoint x: 582, startPoint y: 337, endPoint x: 622, endPoint y: 333, distance: 39.6
click at [622, 342] on div "[PHONE_NUMBER]" at bounding box center [636, 348] width 135 height 12
copy div "0668599212"
click at [738, 393] on link "Додати ЕН" at bounding box center [745, 397] width 40 height 8
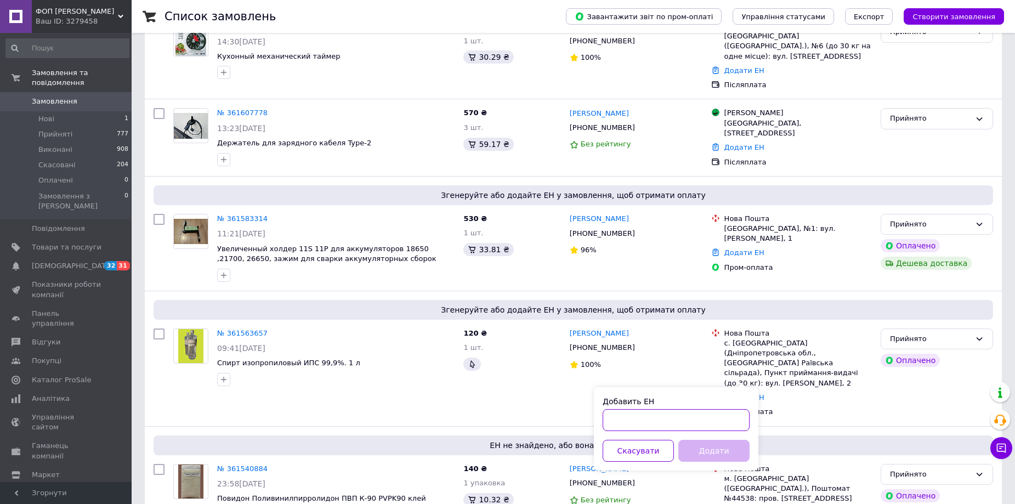
click at [686, 422] on input "Добавить ЕН" at bounding box center [676, 420] width 147 height 22
paste input "20451247415980"
type input "20451247415980"
click at [708, 446] on button "Додати" at bounding box center [713, 451] width 71 height 22
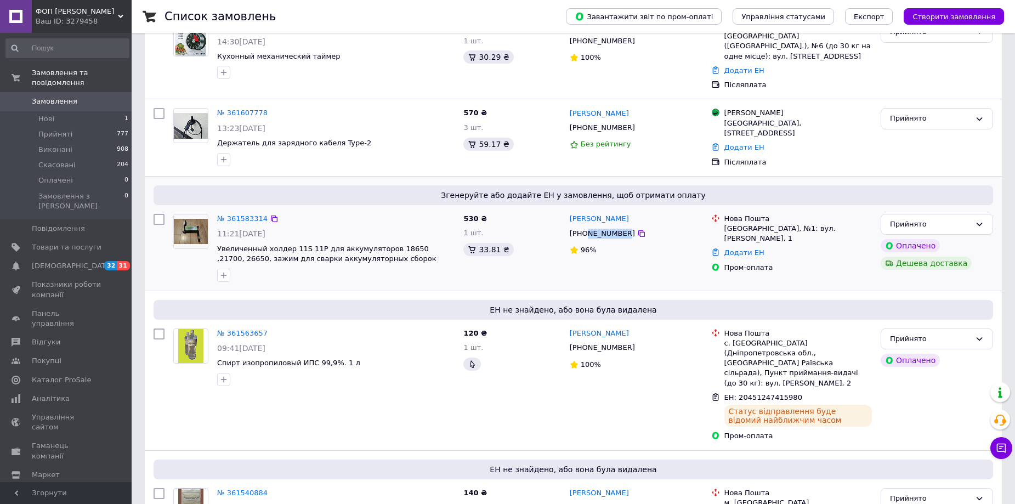
drag, startPoint x: 585, startPoint y: 223, endPoint x: 620, endPoint y: 225, distance: 35.7
click at [620, 227] on div "[PHONE_NUMBER]" at bounding box center [603, 234] width 70 height 14
copy div "961786896"
drag, startPoint x: 581, startPoint y: 223, endPoint x: 621, endPoint y: 222, distance: 40.0
click at [621, 227] on div "[PHONE_NUMBER]" at bounding box center [603, 234] width 70 height 14
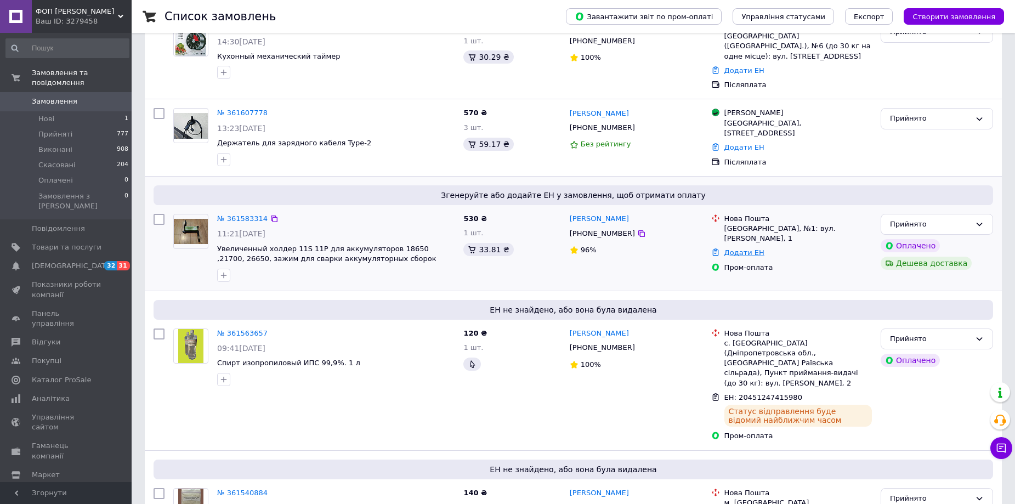
click at [741, 248] on link "Додати ЕН" at bounding box center [745, 252] width 40 height 8
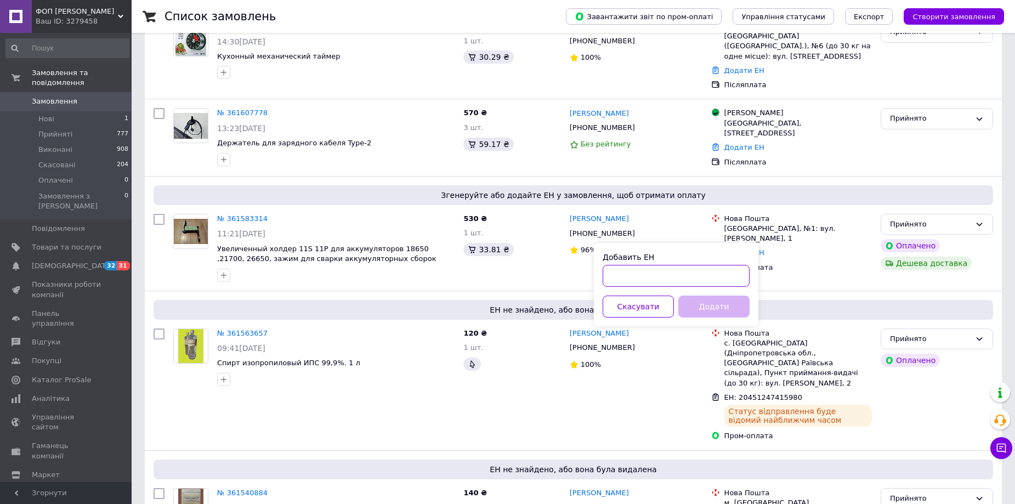
click at [710, 275] on input "Добавить ЕН" at bounding box center [676, 276] width 147 height 22
paste input "20451247419115"
type input "20451247419115"
click at [721, 304] on button "Додати" at bounding box center [713, 307] width 71 height 22
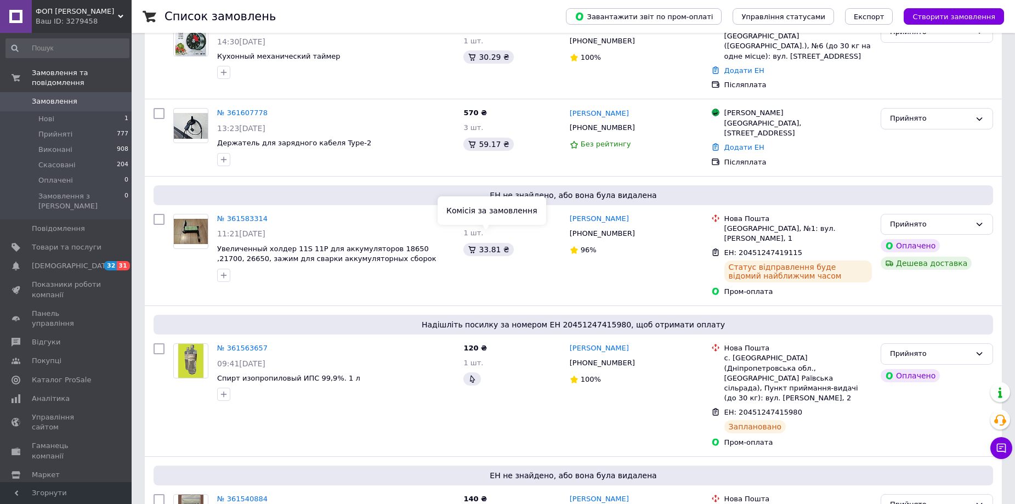
scroll to position [0, 0]
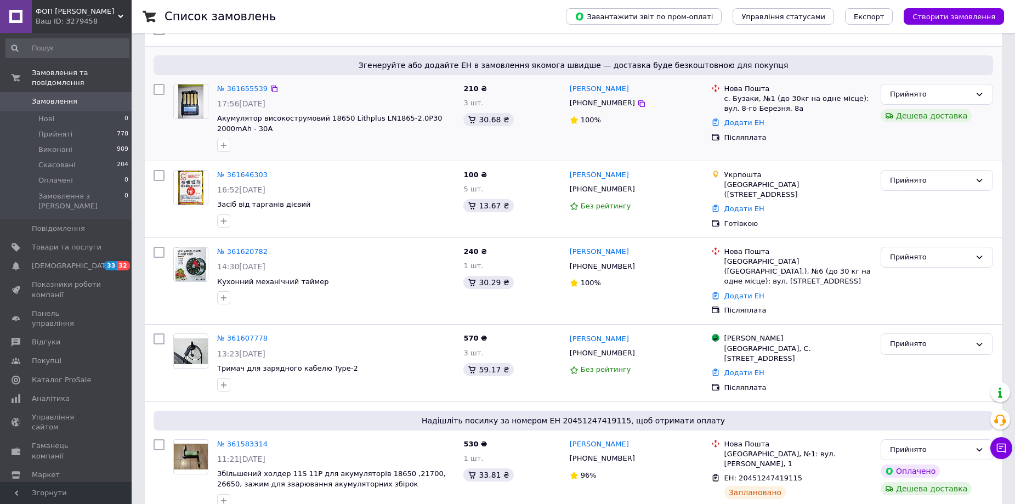
scroll to position [110, 0]
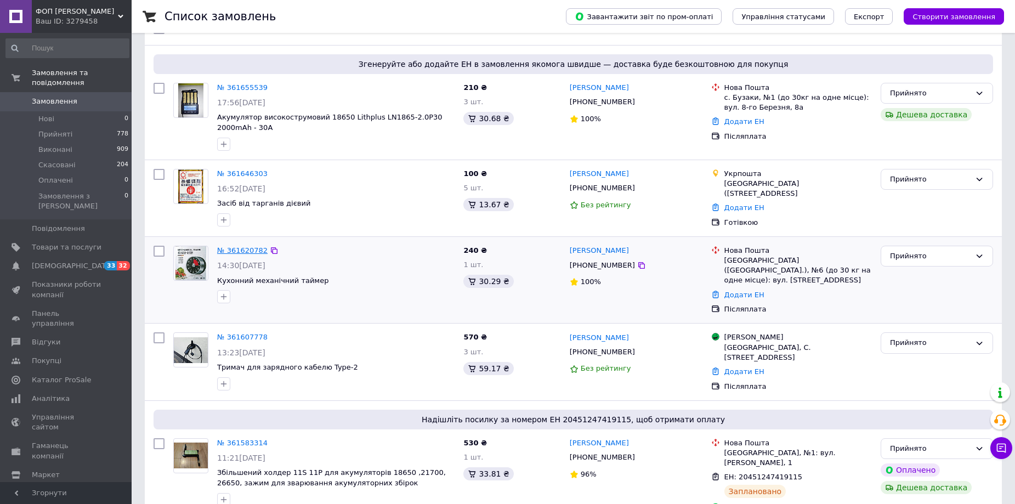
click at [233, 248] on link "№ 361620782" at bounding box center [242, 250] width 50 height 8
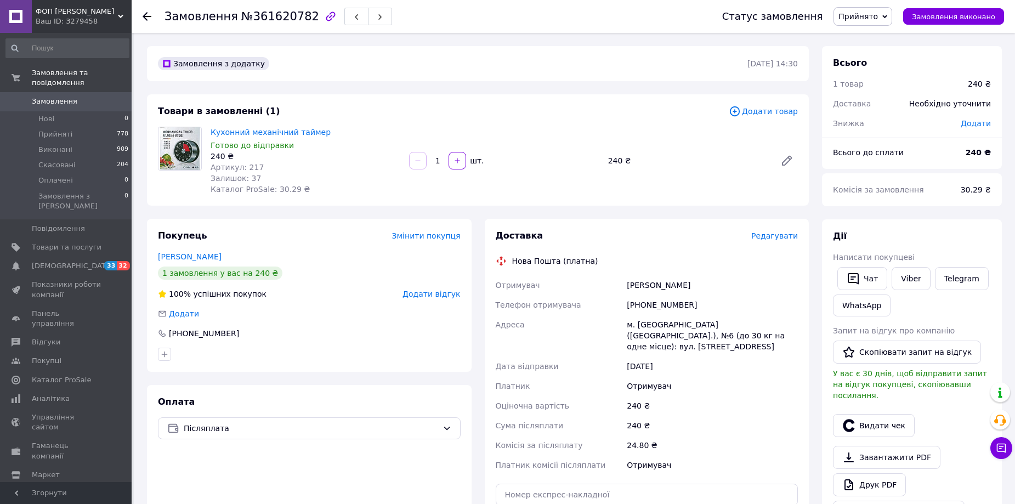
click at [145, 19] on use at bounding box center [147, 16] width 9 height 9
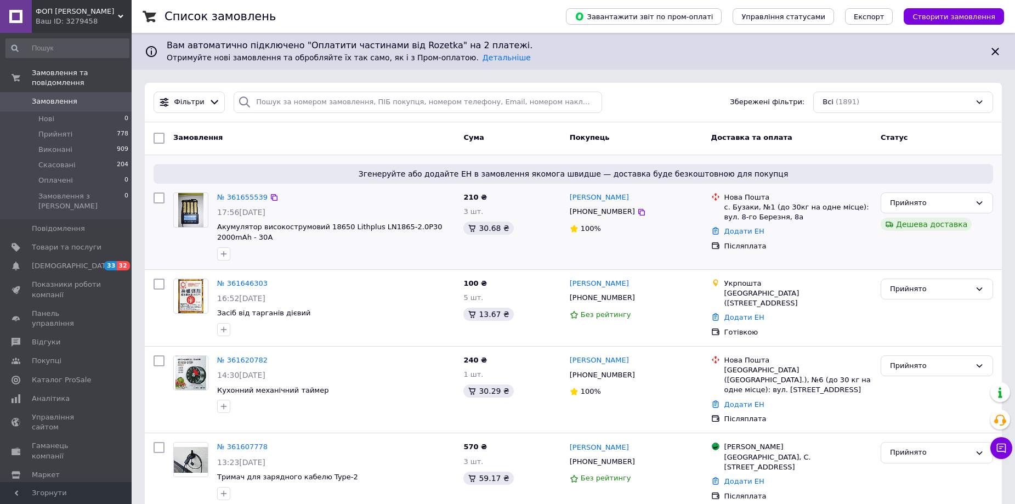
scroll to position [110, 0]
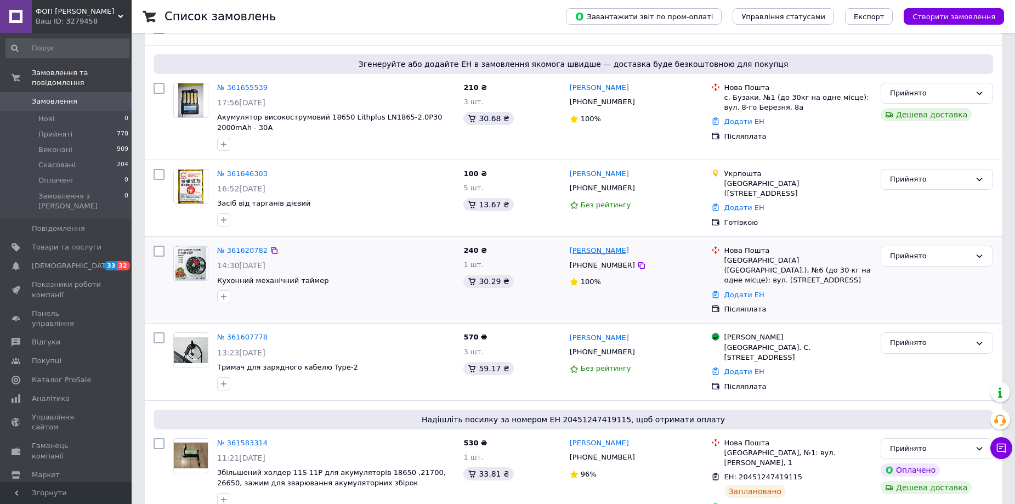
click at [599, 252] on link "[PERSON_NAME]" at bounding box center [599, 251] width 59 height 10
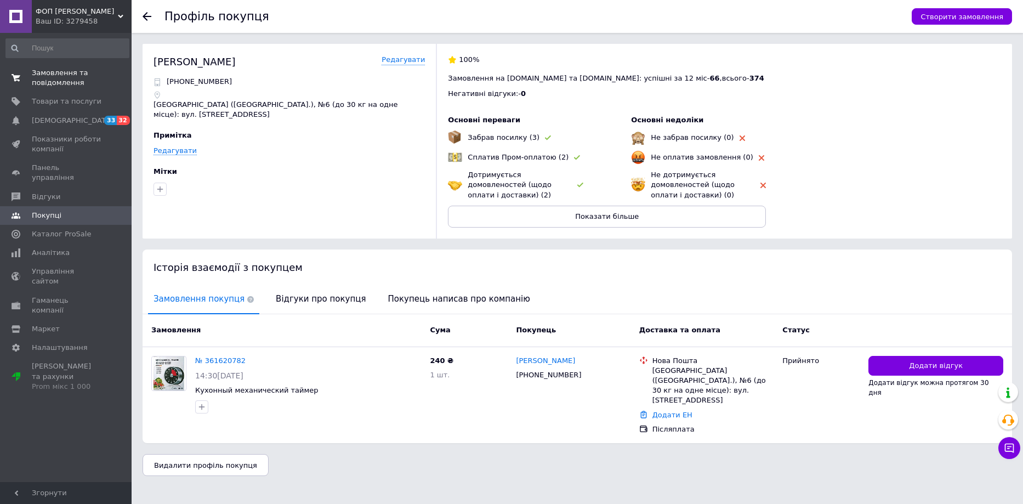
click at [64, 76] on span "Замовлення та повідомлення" at bounding box center [67, 78] width 70 height 20
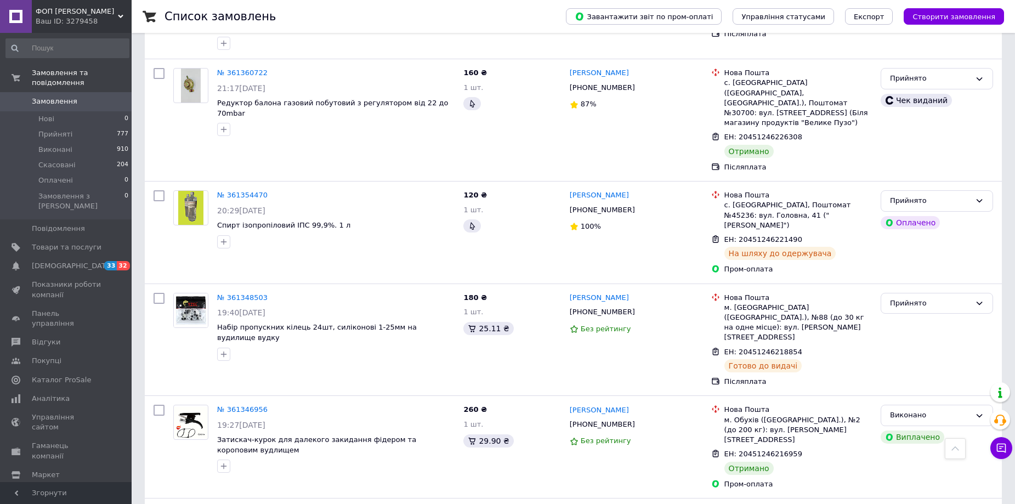
scroll to position [1788, 0]
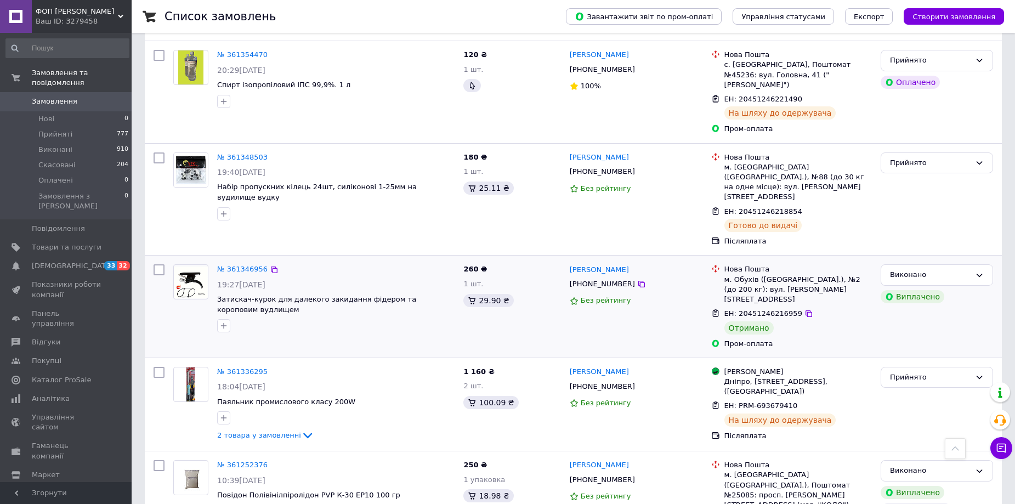
drag, startPoint x: 160, startPoint y: 162, endPoint x: 232, endPoint y: 177, distance: 73.9
click at [162, 264] on input "checkbox" at bounding box center [159, 269] width 11 height 11
checkbox input "true"
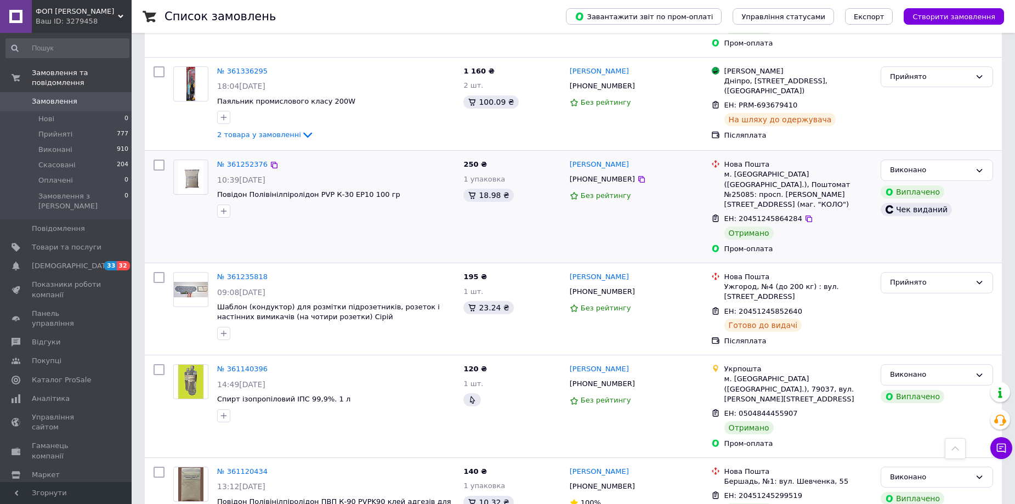
scroll to position [2117, 0]
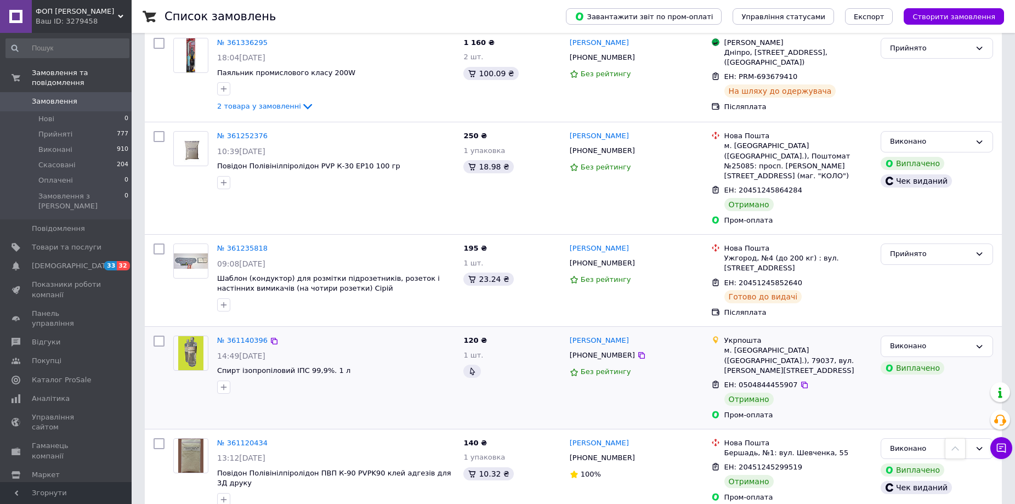
click at [160, 336] on input "checkbox" at bounding box center [159, 341] width 11 height 11
checkbox input "true"
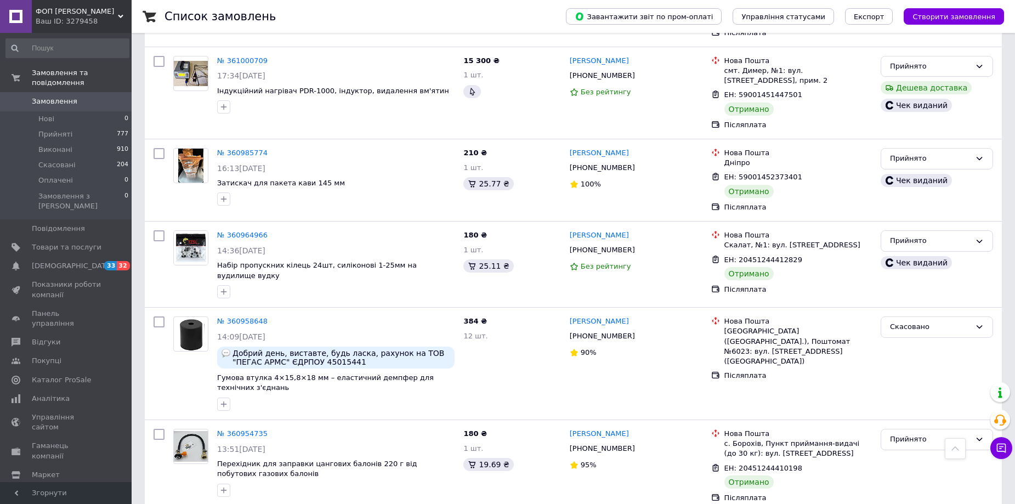
scroll to position [3214, 0]
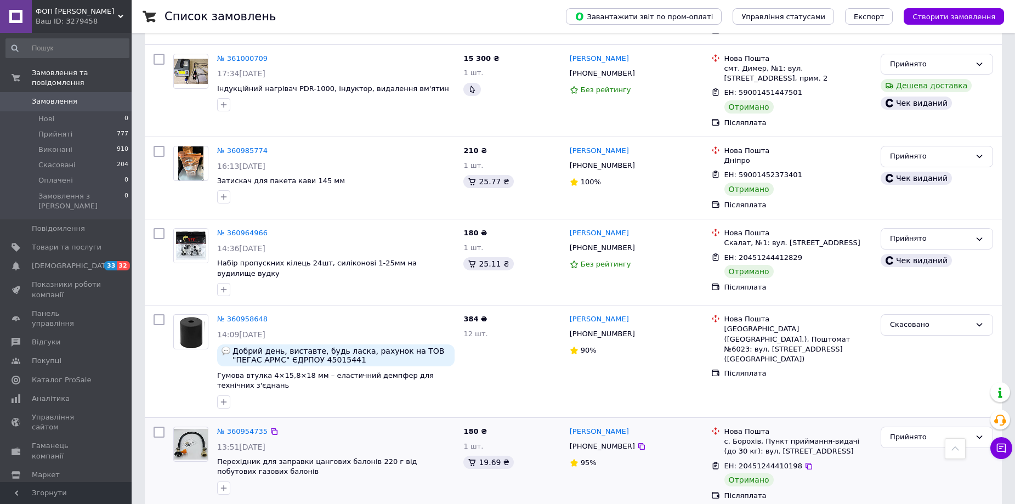
click at [163, 427] on input "checkbox" at bounding box center [159, 432] width 11 height 11
checkbox input "true"
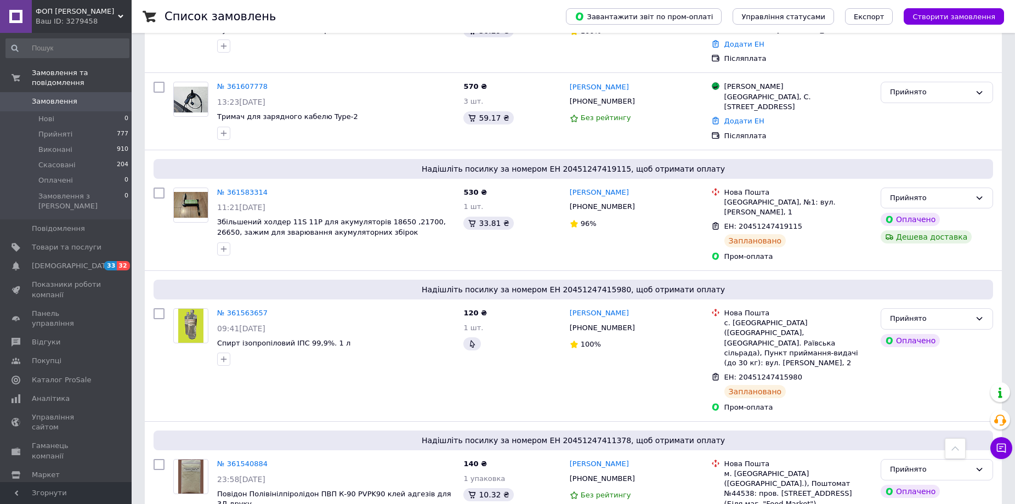
scroll to position [0, 0]
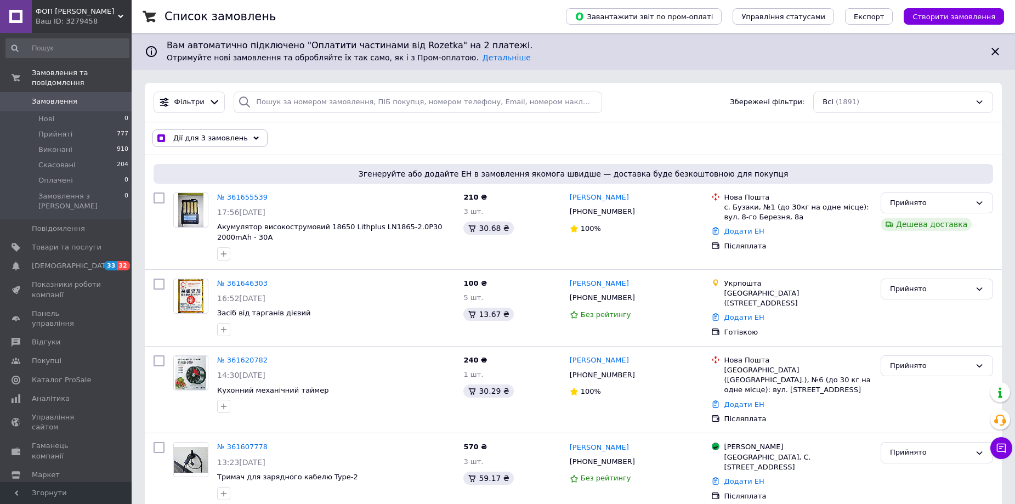
click at [242, 134] on div "Дії для 3 замовлень" at bounding box center [209, 138] width 115 height 18
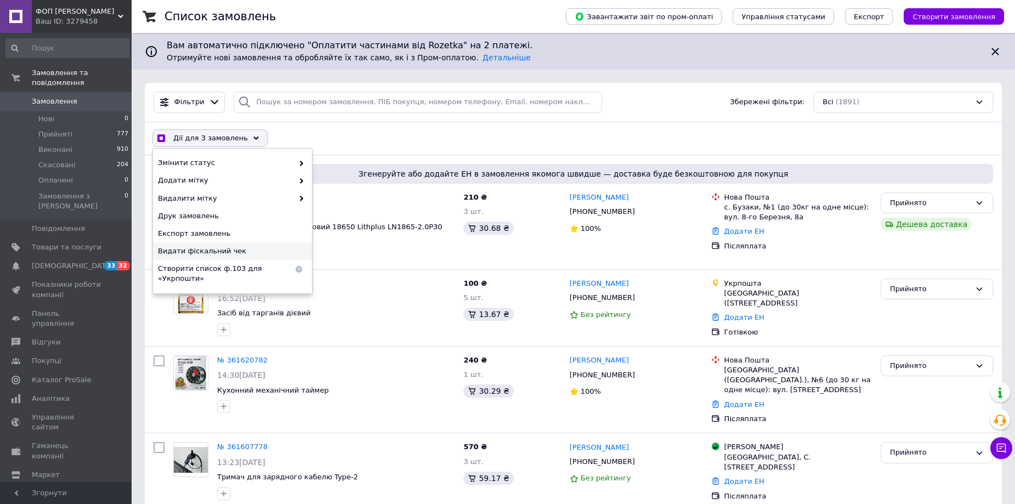
click at [212, 256] on span "Видати фіскальний чек" at bounding box center [231, 251] width 146 height 10
checkbox input "true"
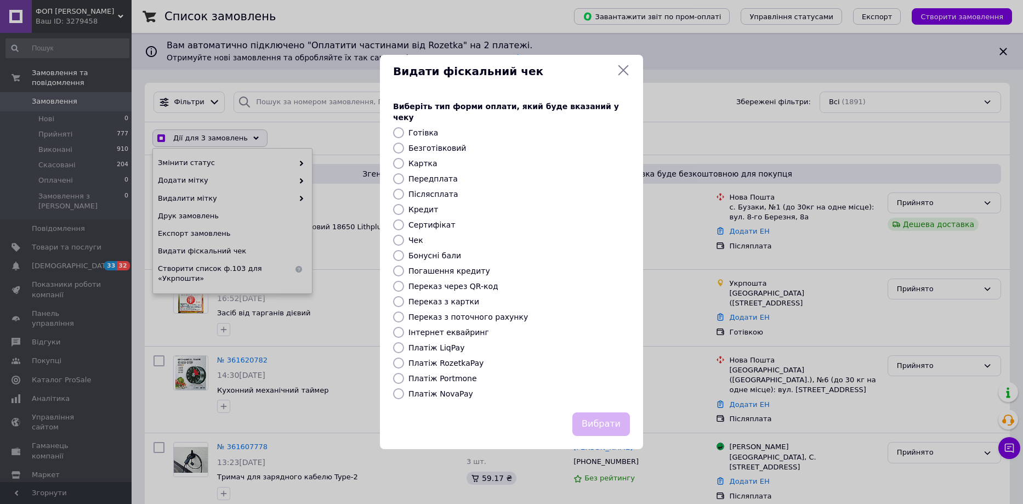
click at [437, 144] on label "Безготівковий" at bounding box center [438, 148] width 58 height 9
click at [404, 143] on input "Безготівковий" at bounding box center [398, 148] width 11 height 11
radio input "true"
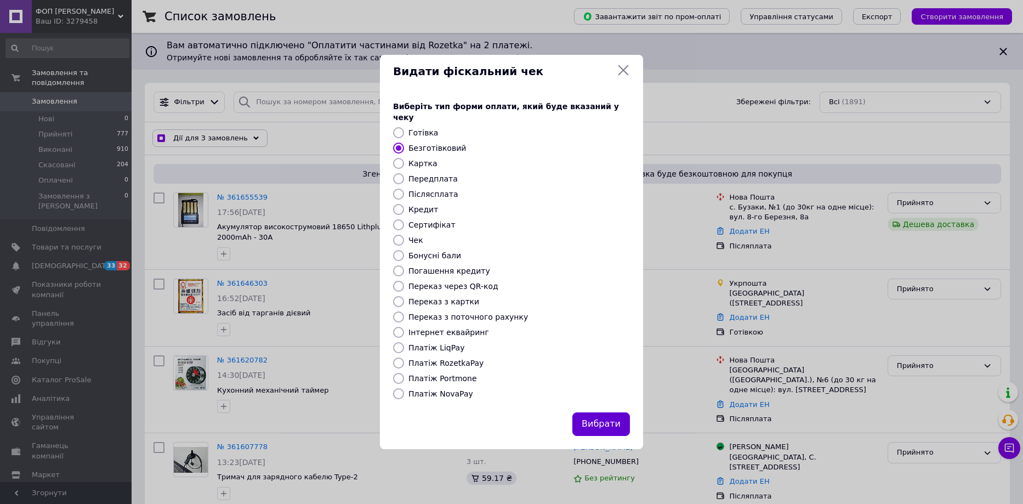
click at [595, 419] on button "Вибрати" at bounding box center [602, 424] width 58 height 24
checkbox input "true"
